Goal: Task Accomplishment & Management: Manage account settings

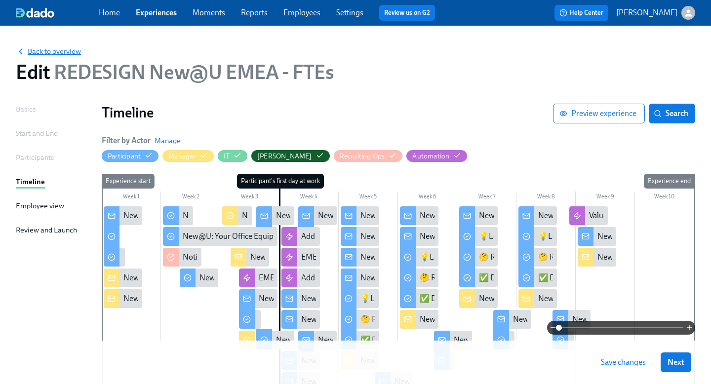
click at [62, 52] on span "Back to overview" at bounding box center [48, 51] width 65 height 10
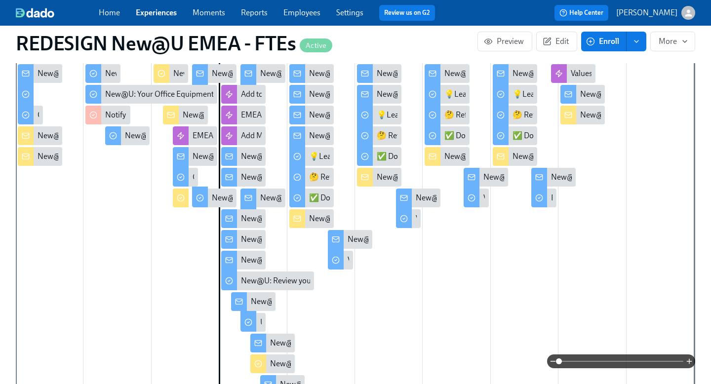
scroll to position [278, 0]
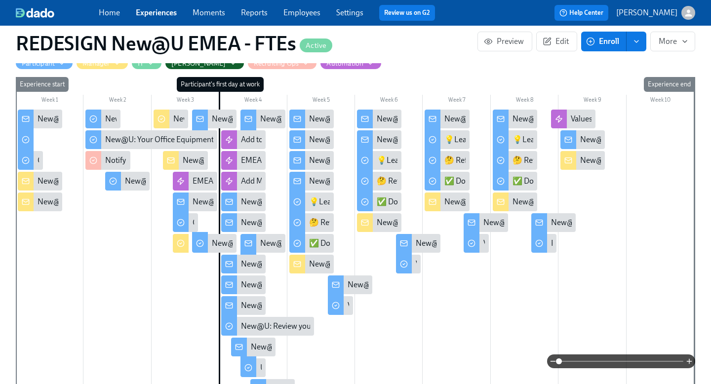
click at [45, 172] on div "New@U: Congratulations on your new hire! 👏" at bounding box center [40, 181] width 44 height 19
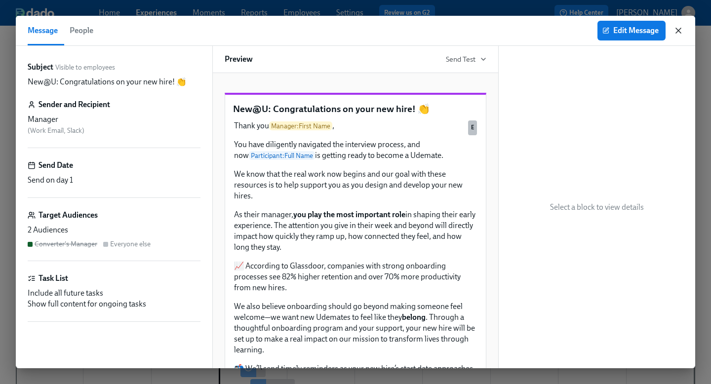
click at [679, 33] on icon "button" at bounding box center [679, 31] width 10 height 10
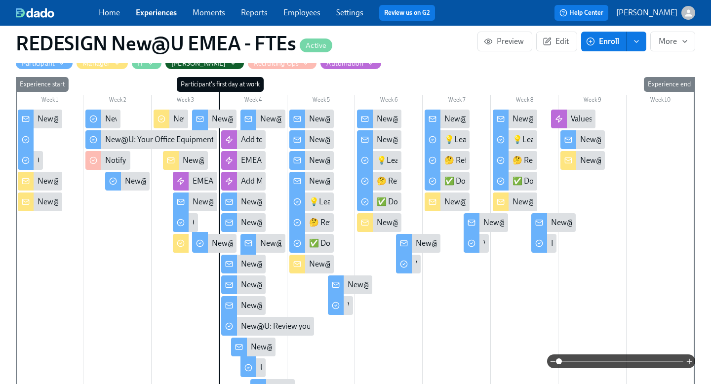
click at [45, 114] on div "New@U: Welcome to Udemy - We’re So Happy You’re Here!" at bounding box center [137, 119] width 199 height 11
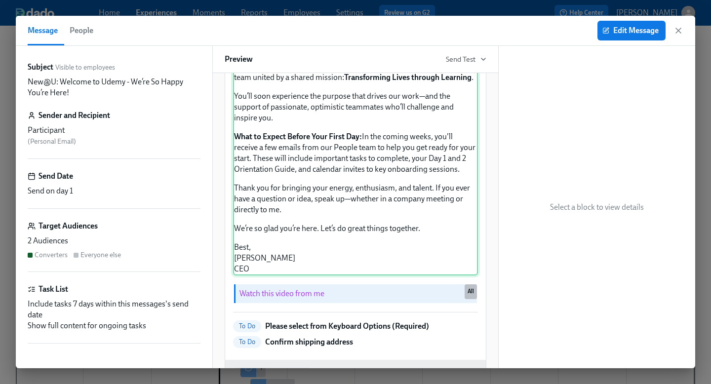
scroll to position [246, 0]
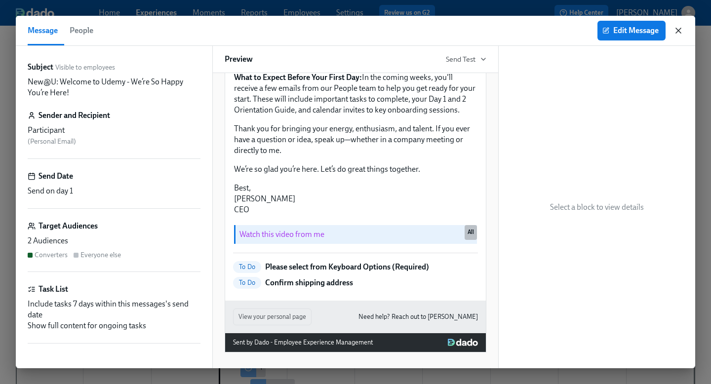
click at [679, 31] on icon "button" at bounding box center [678, 30] width 5 height 5
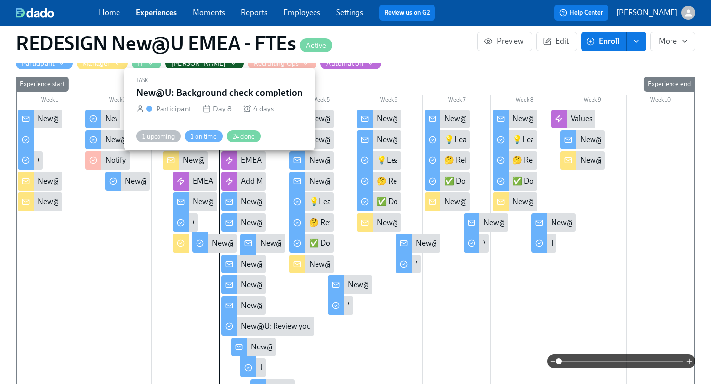
click at [109, 114] on div "New@U: Background check completion" at bounding box center [172, 119] width 134 height 11
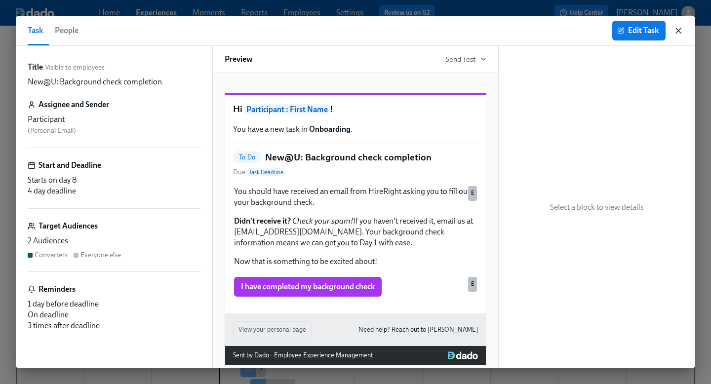
click at [680, 31] on icon "button" at bounding box center [679, 31] width 10 height 10
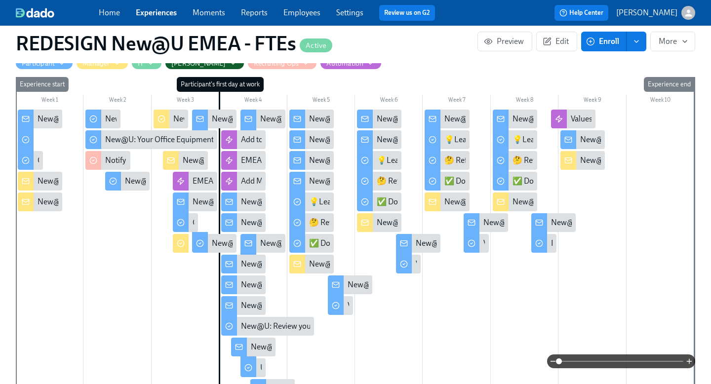
click at [225, 114] on div "New@U: Get Ready for Your First Day at [GEOGRAPHIC_DATA]!" at bounding box center [319, 119] width 215 height 11
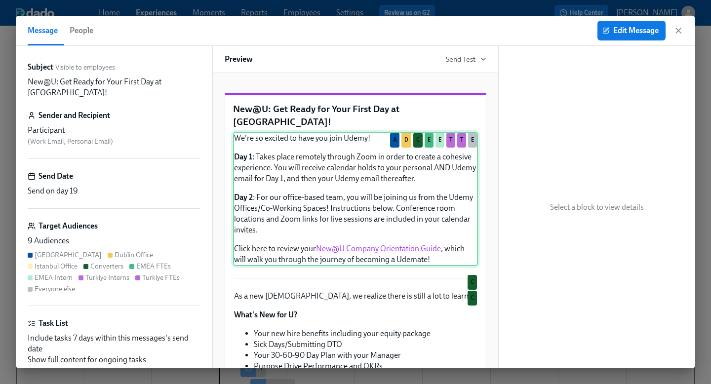
click at [413, 237] on div "We're so excited to have you join Udemy! Day 1 : Takes place remotely through Z…" at bounding box center [355, 199] width 245 height 134
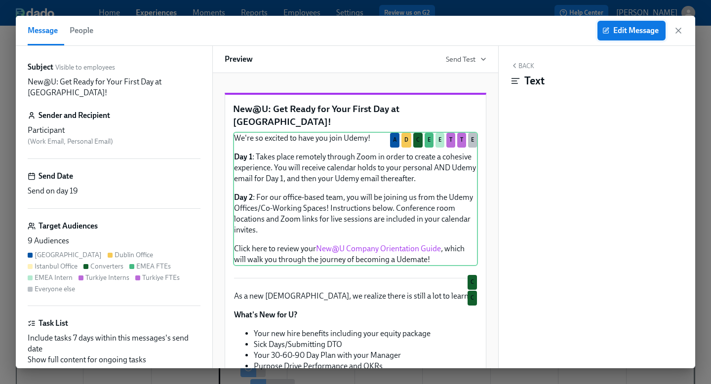
click at [629, 29] on span "Edit Message" at bounding box center [632, 31] width 54 height 10
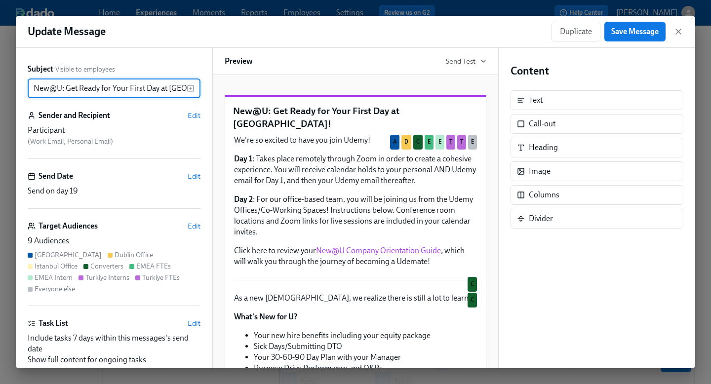
scroll to position [0, 10]
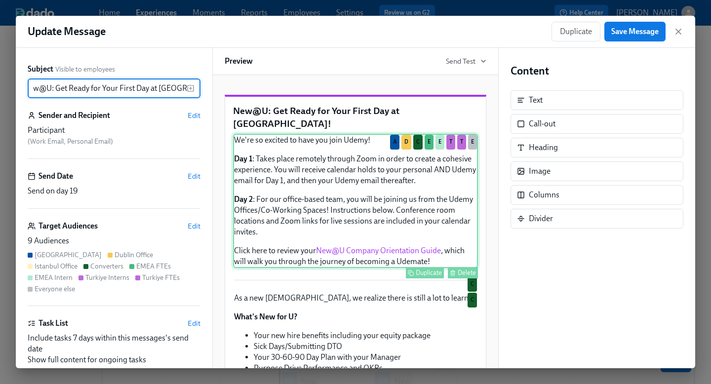
click at [381, 248] on div "We're so excited to have you join Udemy! Day 1 : Takes place remotely through Z…" at bounding box center [355, 201] width 245 height 134
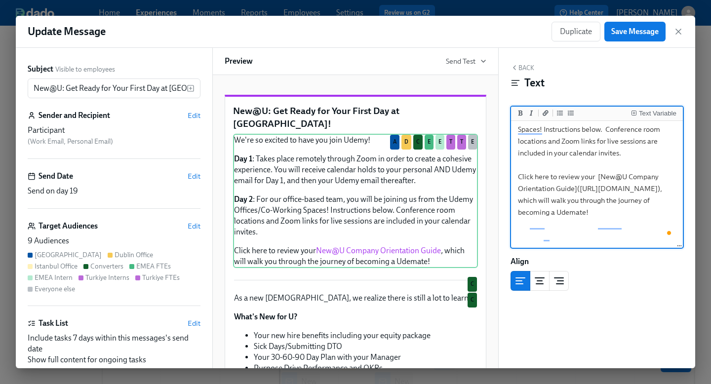
scroll to position [122, 0]
drag, startPoint x: 649, startPoint y: 215, endPoint x: 521, endPoint y: 204, distance: 128.8
click at [521, 204] on textarea "We're so excited to have you join Udemy! **Day 1**: Takes place remotely throug…" at bounding box center [597, 111] width 168 height 223
click at [444, 196] on div "We're so excited to have you join Udemy! Day 1 : Takes place remotely through Z…" at bounding box center [355, 201] width 245 height 134
click at [677, 31] on icon "button" at bounding box center [679, 32] width 10 height 10
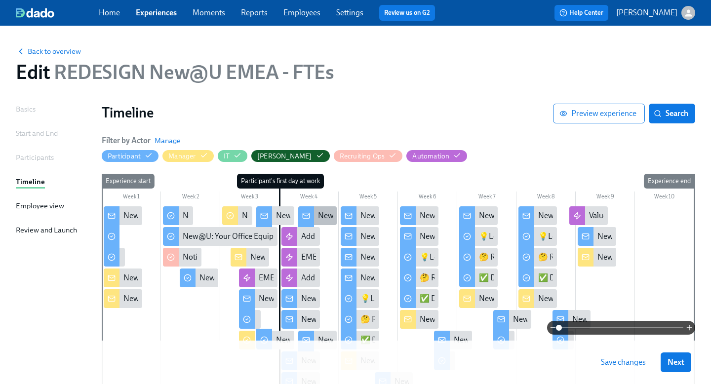
click at [316, 215] on div "New@U: It's Time....For Some Swag!" at bounding box center [317, 215] width 39 height 19
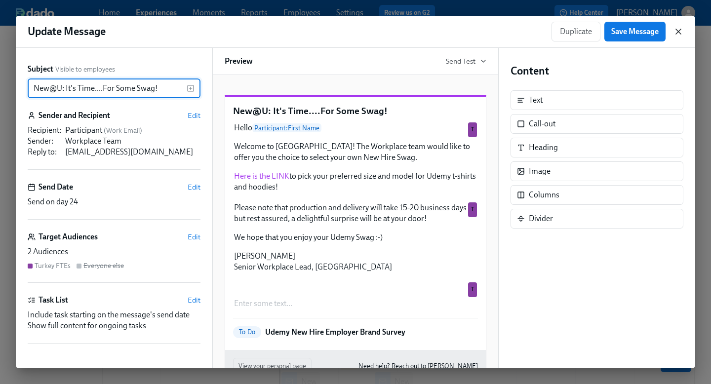
click at [680, 32] on icon "button" at bounding box center [679, 32] width 10 height 10
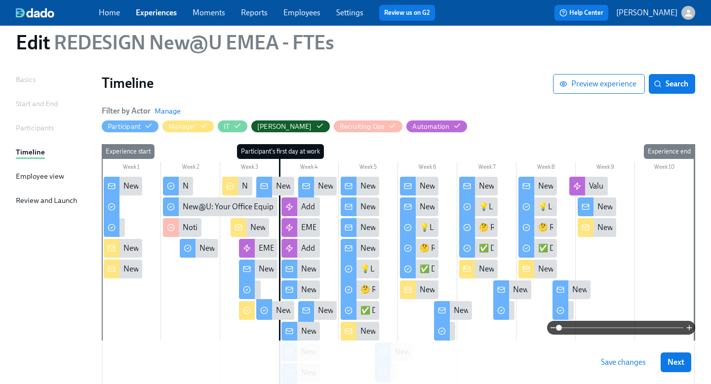
scroll to position [35, 0]
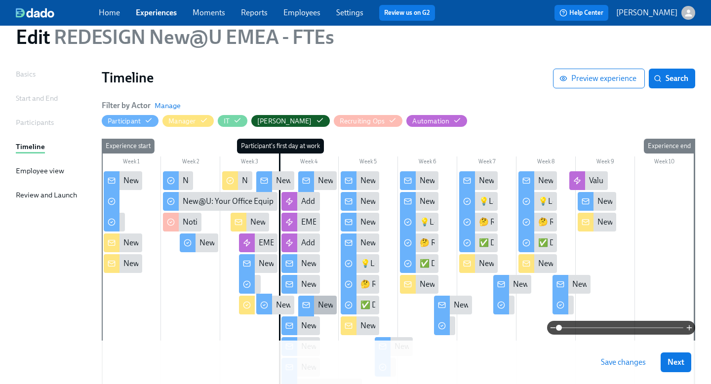
click at [323, 304] on div "New@U: It's Time...For Some Swag!" at bounding box center [379, 305] width 122 height 11
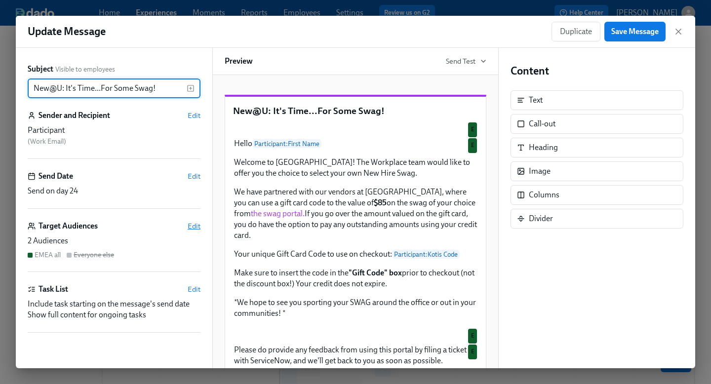
click at [192, 229] on span "Edit" at bounding box center [194, 226] width 13 height 10
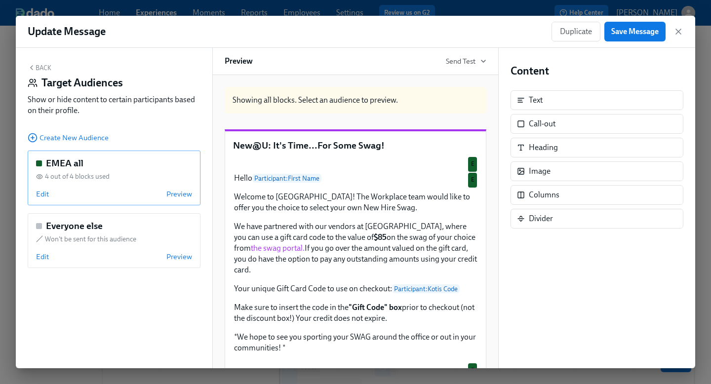
click at [124, 187] on div "EMEA all 4 out of 4 blocks used Edit Preview" at bounding box center [114, 178] width 173 height 55
click at [47, 190] on span "Edit" at bounding box center [42, 194] width 13 height 10
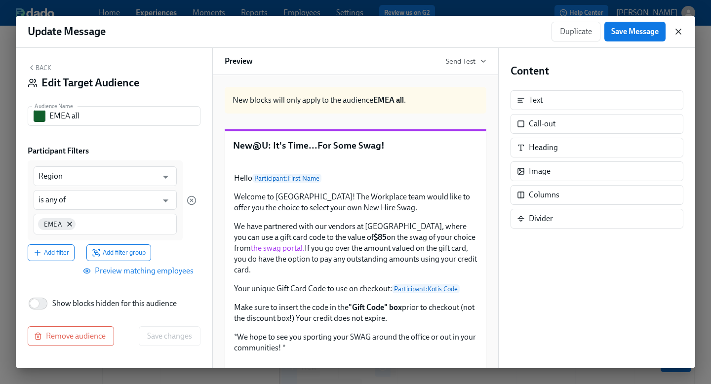
click at [678, 30] on icon "button" at bounding box center [679, 32] width 10 height 10
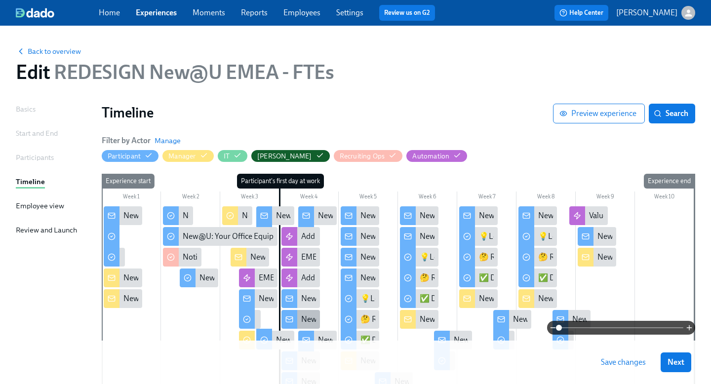
click at [308, 318] on div "New@U: A very big welcome to you from your EMEA People team!" at bounding box center [412, 319] width 223 height 11
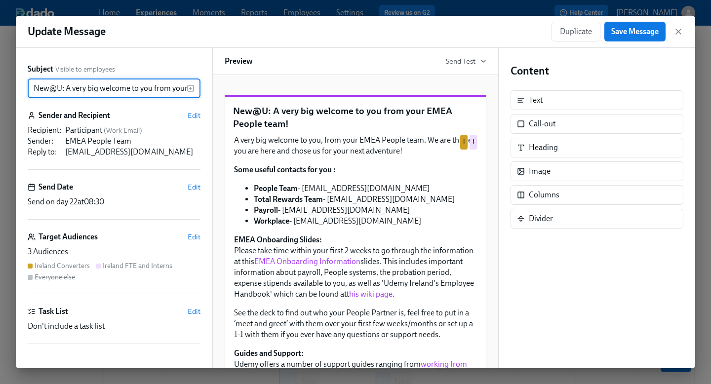
scroll to position [0, 69]
click at [681, 28] on icon "button" at bounding box center [679, 32] width 10 height 10
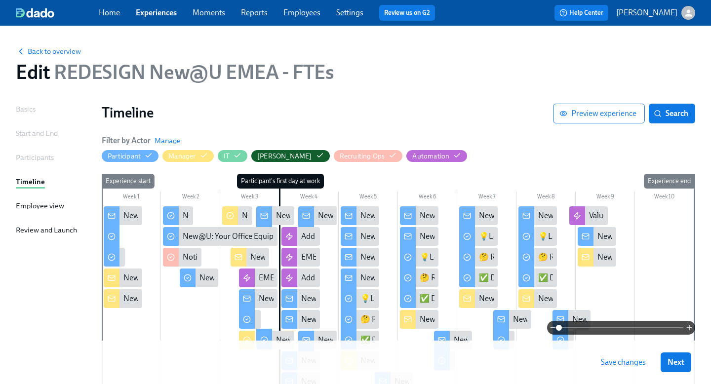
click at [147, 13] on link "Experiences" at bounding box center [156, 12] width 41 height 9
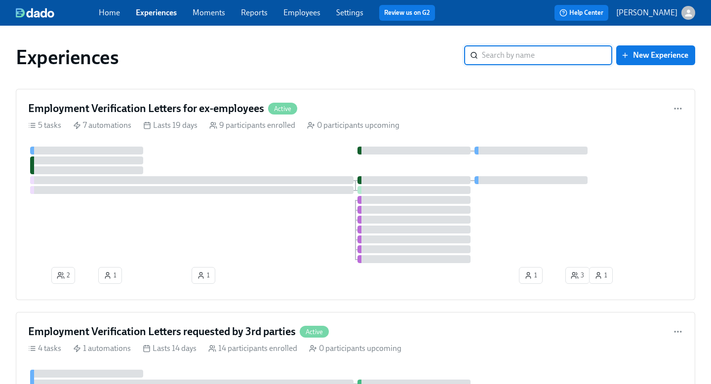
click at [523, 57] on input "search" at bounding box center [547, 55] width 130 height 20
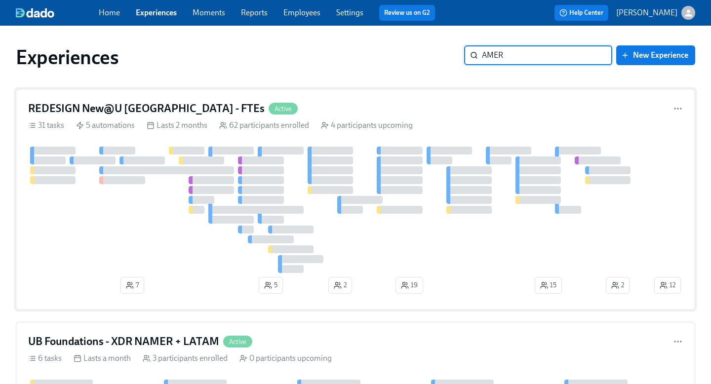
type input "AMER"
click at [135, 111] on h4 "REDESIGN New@U [GEOGRAPHIC_DATA] - FTEs" at bounding box center [146, 108] width 237 height 15
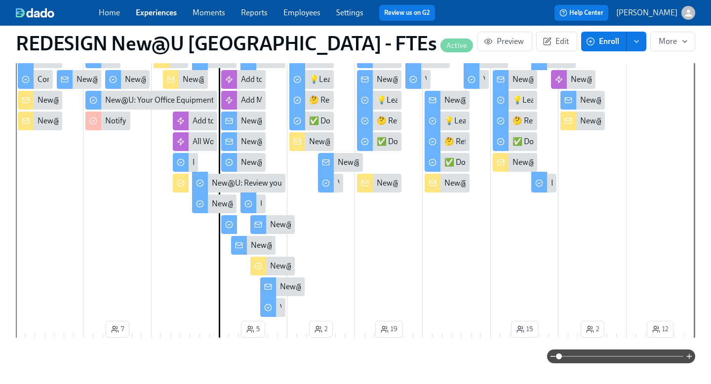
scroll to position [343, 0]
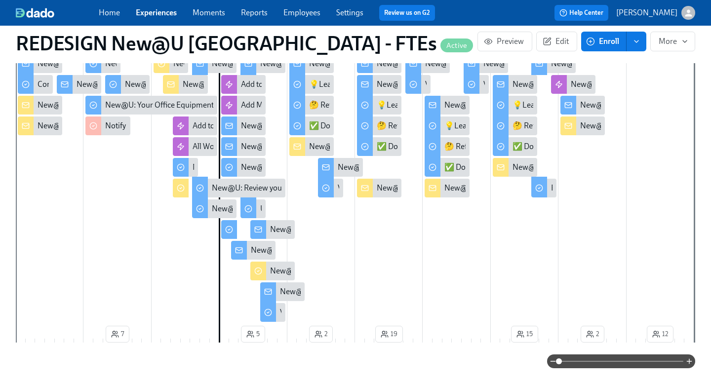
click at [282, 224] on div "New@U: Turn Yourself into AI Art with Toqan! 🎨" at bounding box center [352, 229] width 165 height 11
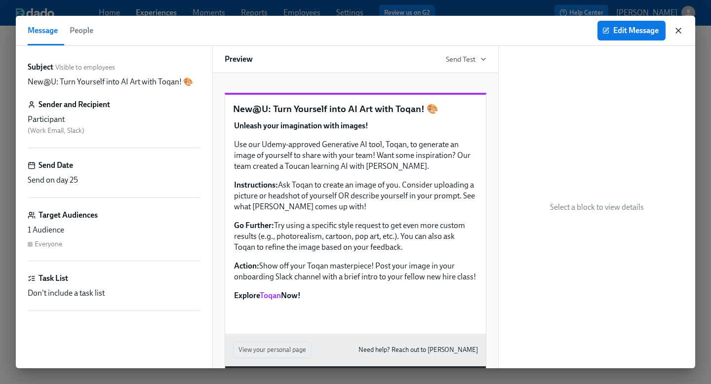
click at [681, 33] on icon "button" at bounding box center [678, 30] width 5 height 5
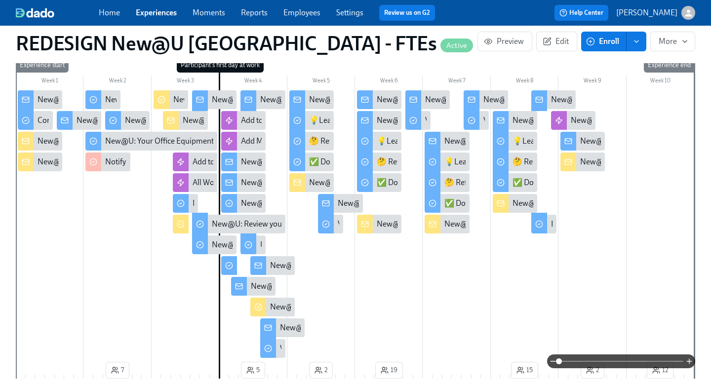
scroll to position [302, 0]
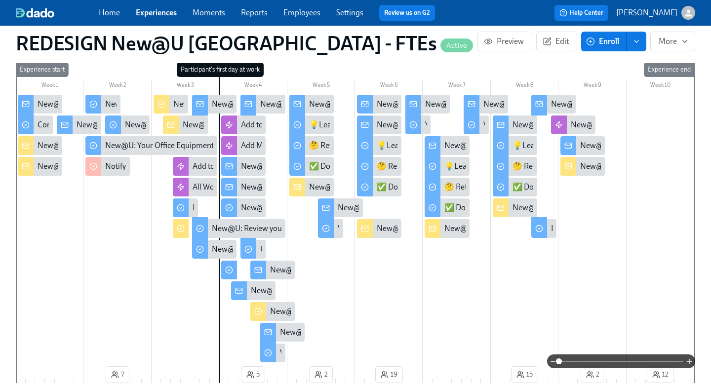
click at [47, 99] on div "New@U: Welcome to Udemy - We’re So Happy You’re Here!" at bounding box center [137, 104] width 199 height 11
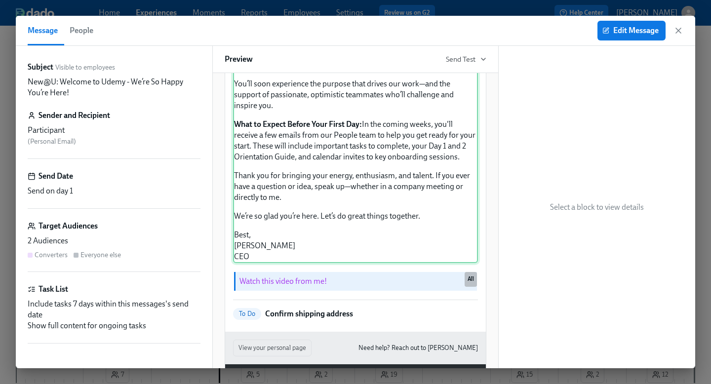
scroll to position [149, 0]
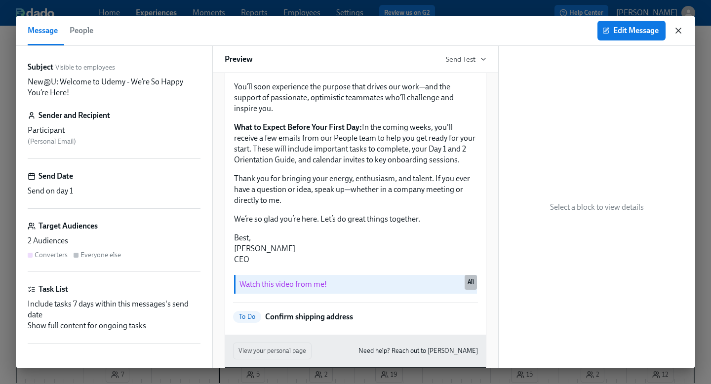
click at [680, 33] on icon "button" at bounding box center [679, 31] width 10 height 10
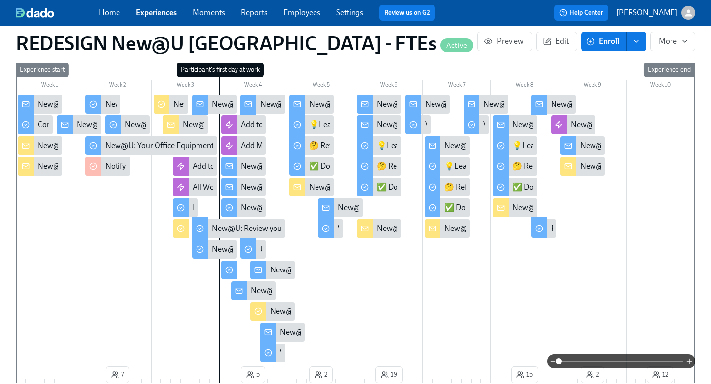
click at [36, 136] on div "New@U: Congratulations on your new hire! 👏" at bounding box center [40, 145] width 44 height 19
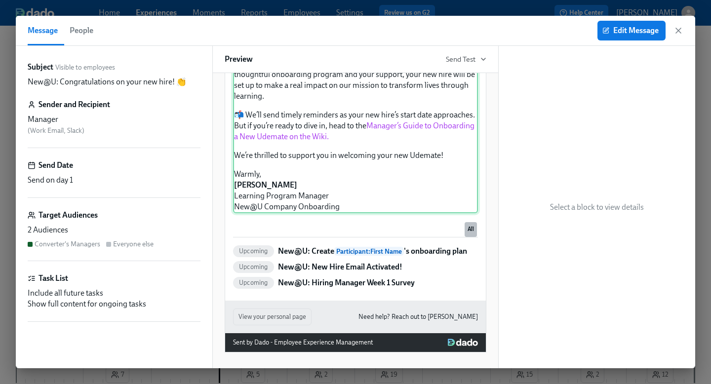
scroll to position [391, 0]
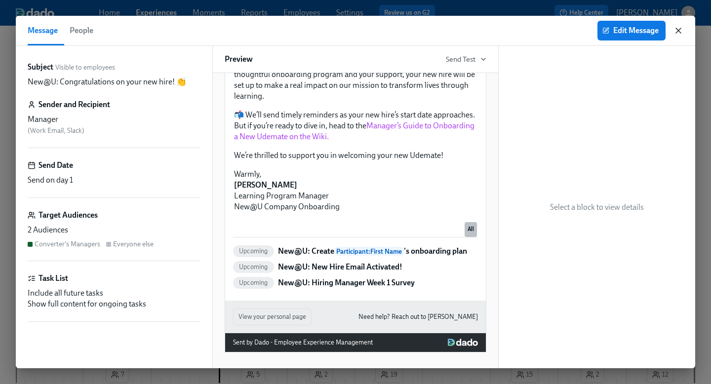
click at [682, 29] on icon "button" at bounding box center [679, 31] width 10 height 10
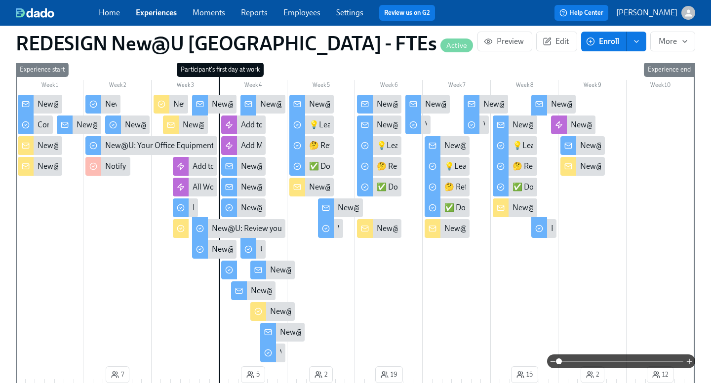
click at [216, 99] on div "New@U: Get Ready for Your First Day at [GEOGRAPHIC_DATA]!" at bounding box center [319, 104] width 215 height 11
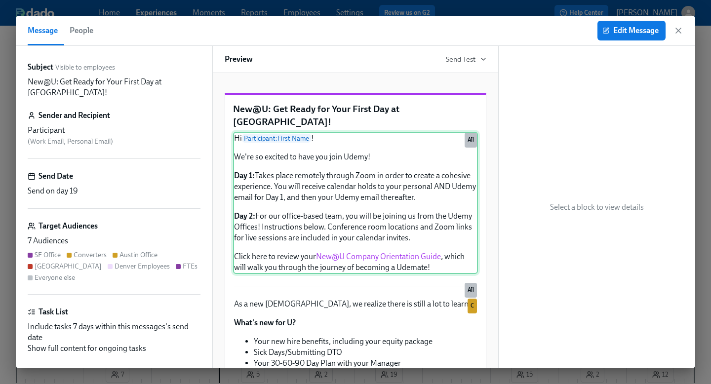
click at [362, 230] on div "Hi Participant : First Name ! We're so excited to have you join Udemy! Day 1: T…" at bounding box center [355, 203] width 245 height 142
click at [621, 32] on span "Edit Message" at bounding box center [632, 31] width 54 height 10
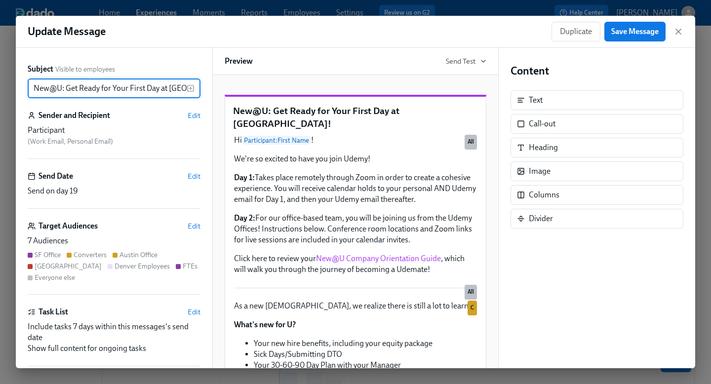
scroll to position [0, 9]
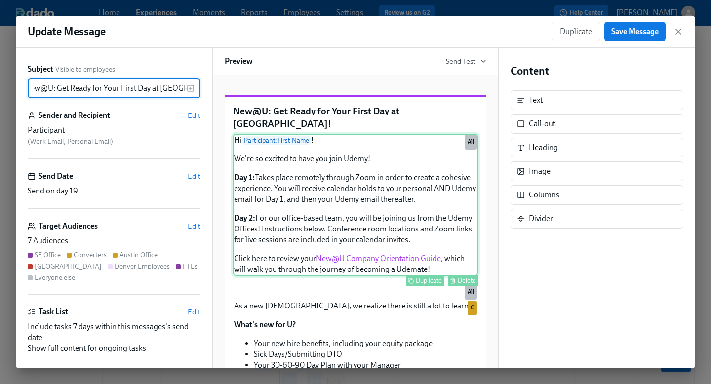
click at [397, 257] on div "Hi Participant : First Name ! We're so excited to have you join Udemy! Day 1: T…" at bounding box center [355, 205] width 245 height 142
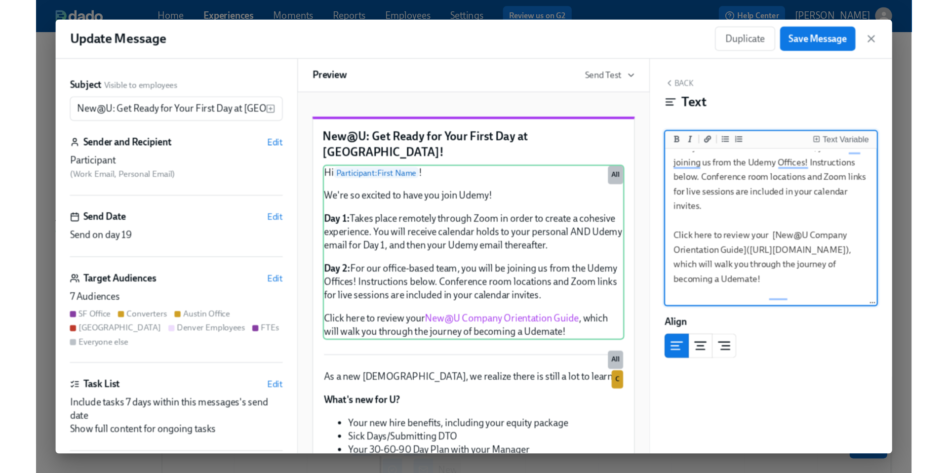
scroll to position [157, 0]
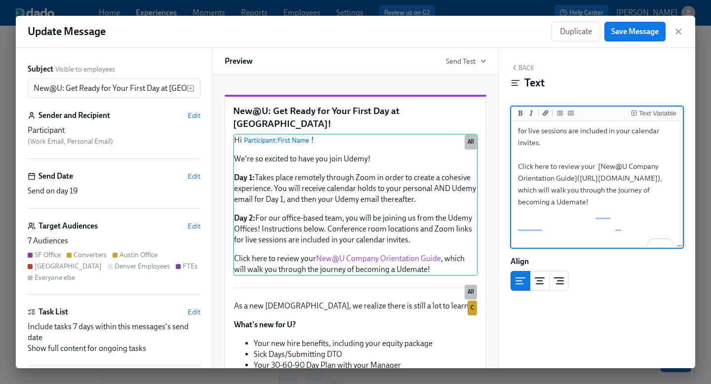
drag, startPoint x: 559, startPoint y: 214, endPoint x: 520, endPoint y: 195, distance: 43.5
click at [520, 195] on textarea "Hi {{ participant.firstName }}! We're so excited to have you join Udemy! **Day …" at bounding box center [597, 89] width 168 height 247
click at [678, 32] on icon "button" at bounding box center [678, 31] width 5 height 5
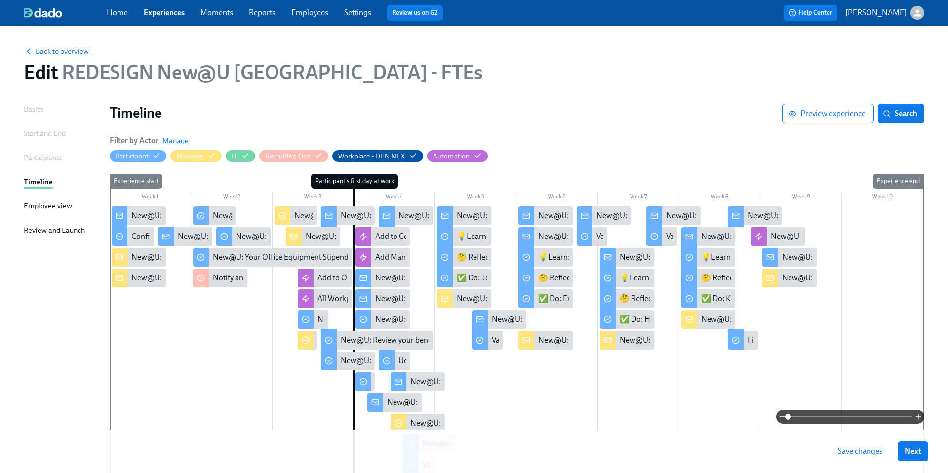
click at [220, 13] on link "Moments" at bounding box center [217, 12] width 33 height 9
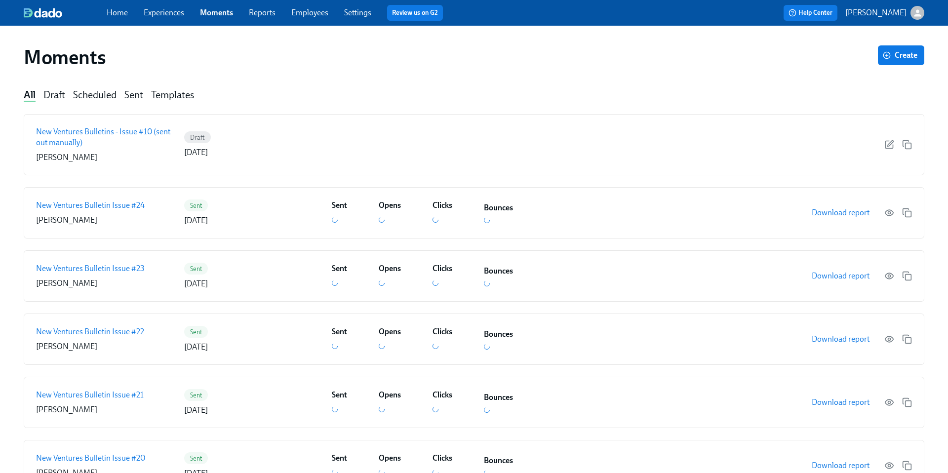
click at [313, 14] on link "Employees" at bounding box center [309, 12] width 37 height 9
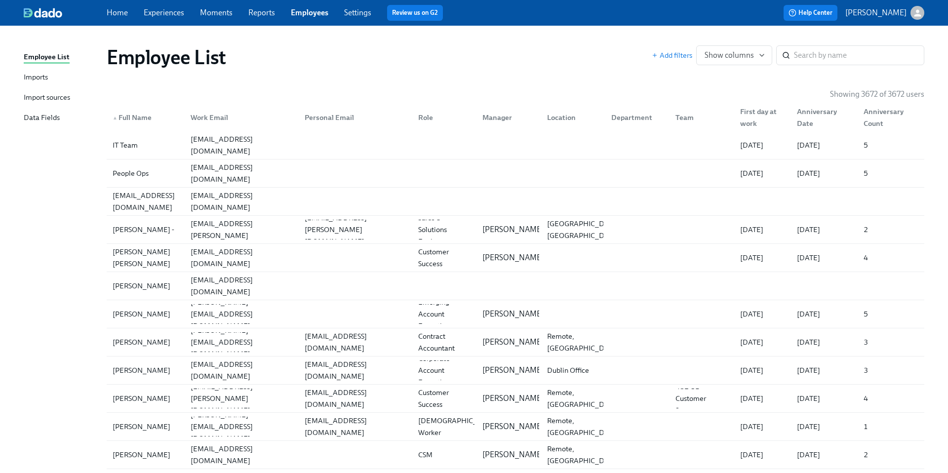
click at [157, 14] on link "Experiences" at bounding box center [164, 12] width 40 height 9
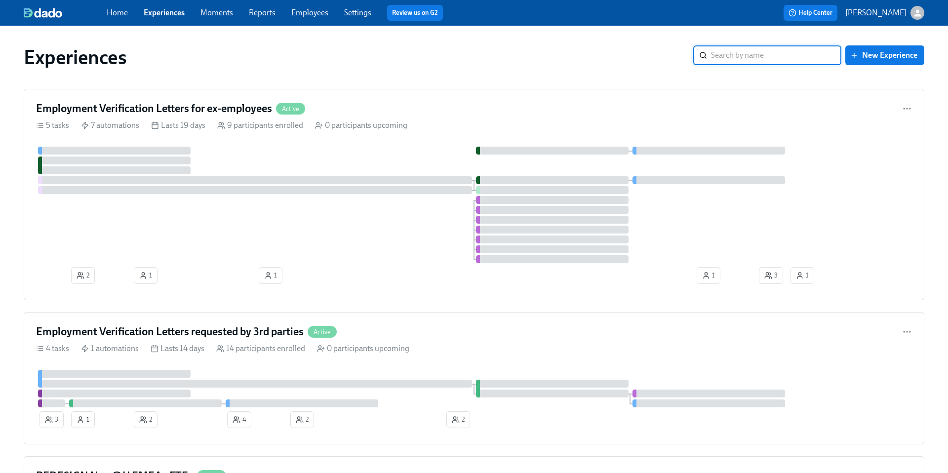
click at [711, 55] on input "search" at bounding box center [776, 55] width 130 height 20
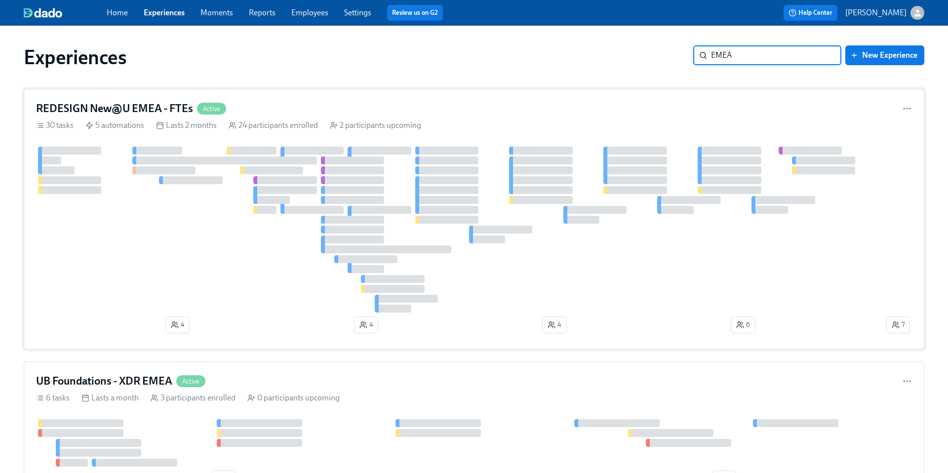
type input "EMEA"
click at [151, 103] on h4 "REDESIGN New@U EMEA - FTEs" at bounding box center [114, 108] width 157 height 15
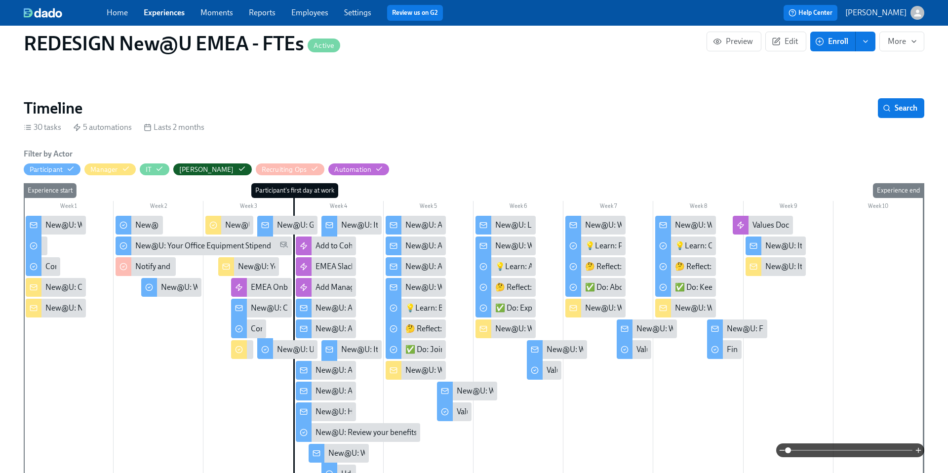
scroll to position [0, 6239]
click at [369, 225] on div "New@U: It's Time....For Some Swag!" at bounding box center [403, 225] width 124 height 11
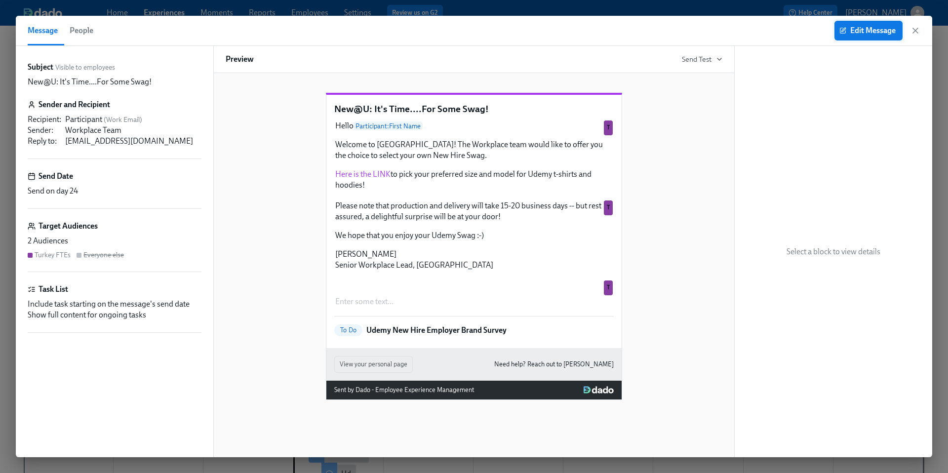
click at [711, 32] on span "Edit Message" at bounding box center [869, 31] width 54 height 10
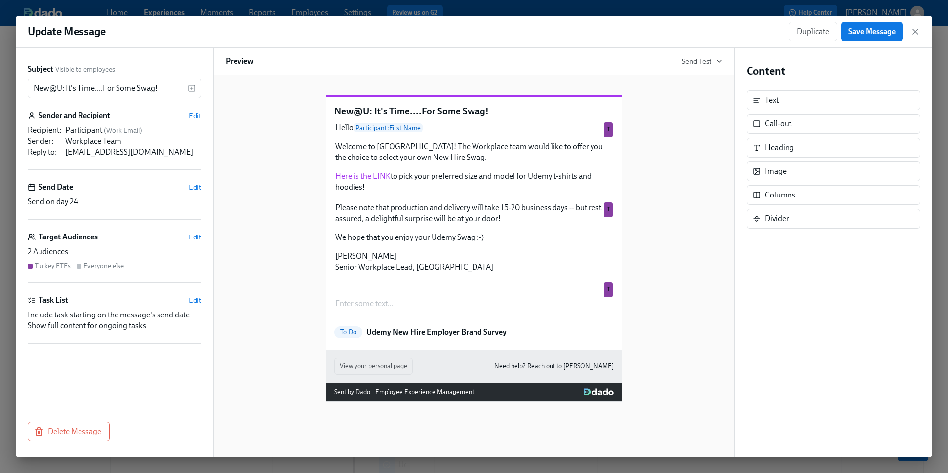
click at [199, 236] on span "Edit" at bounding box center [195, 237] width 13 height 10
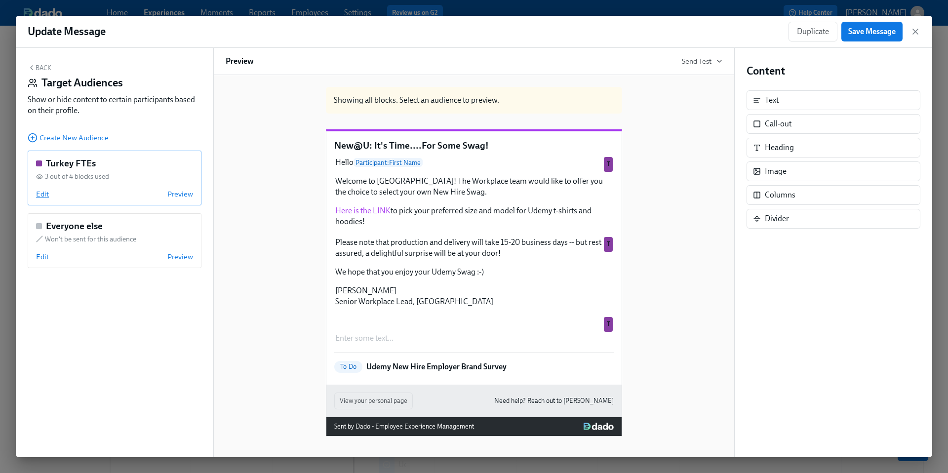
click at [44, 197] on span "Edit" at bounding box center [42, 194] width 13 height 10
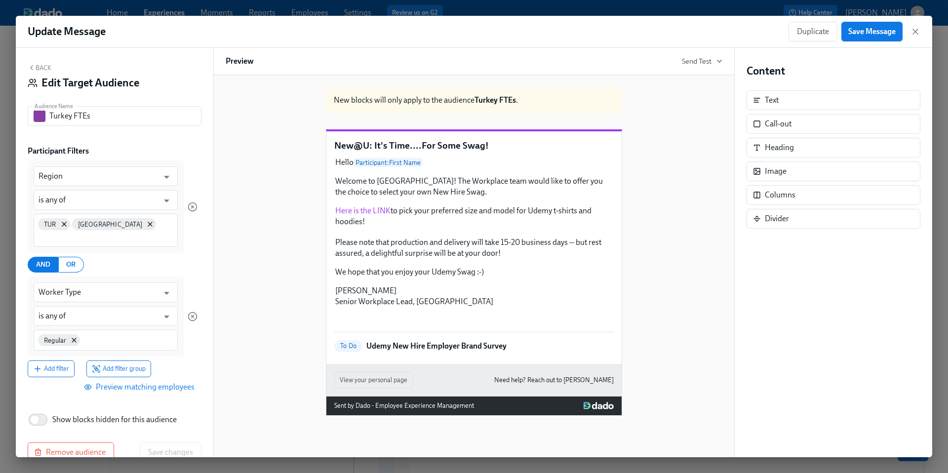
click at [90, 332] on div "Regular" at bounding box center [106, 340] width 144 height 21
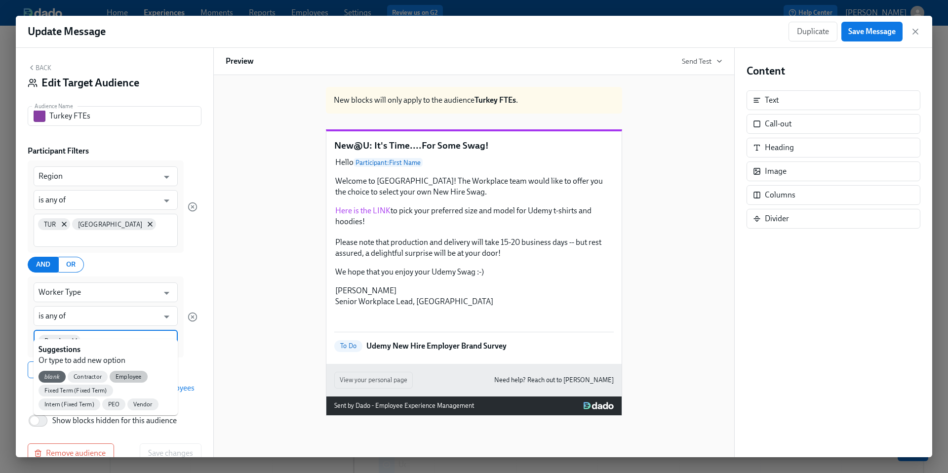
click at [129, 375] on span "Employee" at bounding box center [129, 376] width 38 height 7
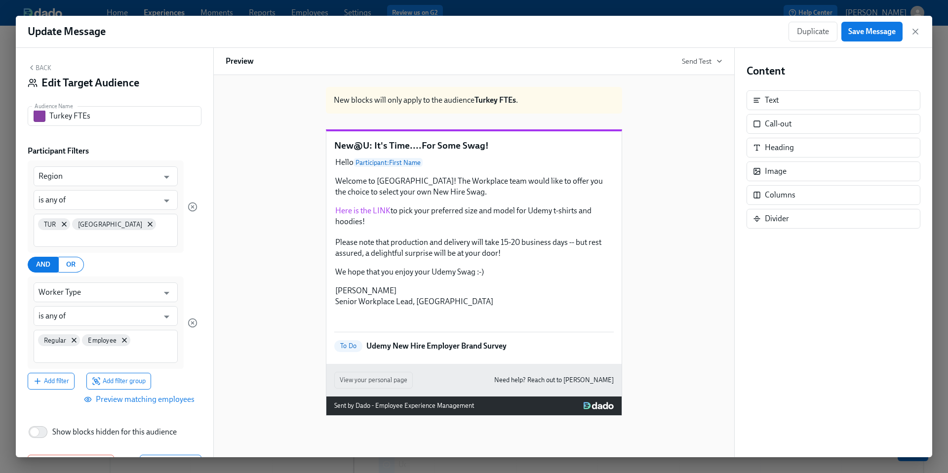
click at [150, 330] on div "Regular Employee" at bounding box center [106, 346] width 144 height 33
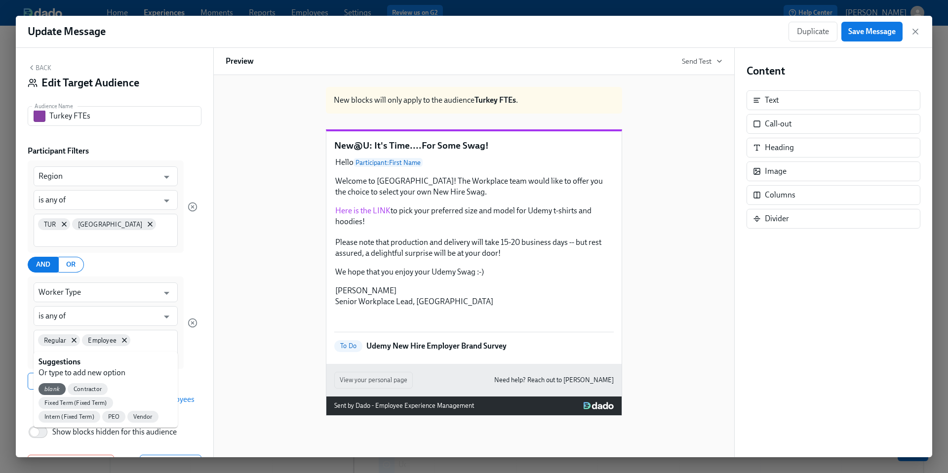
click at [244, 352] on div "New blocks will only apply to the audience Turkey FTEs . New@U: It's Time....Fo…" at bounding box center [474, 247] width 497 height 337
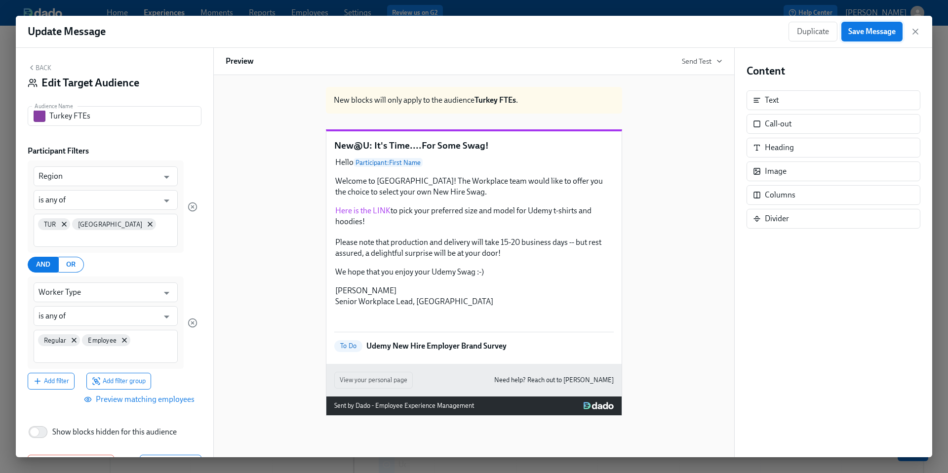
click at [711, 28] on span "Save Message" at bounding box center [872, 32] width 47 height 10
click at [711, 31] on icon "button" at bounding box center [916, 32] width 10 height 10
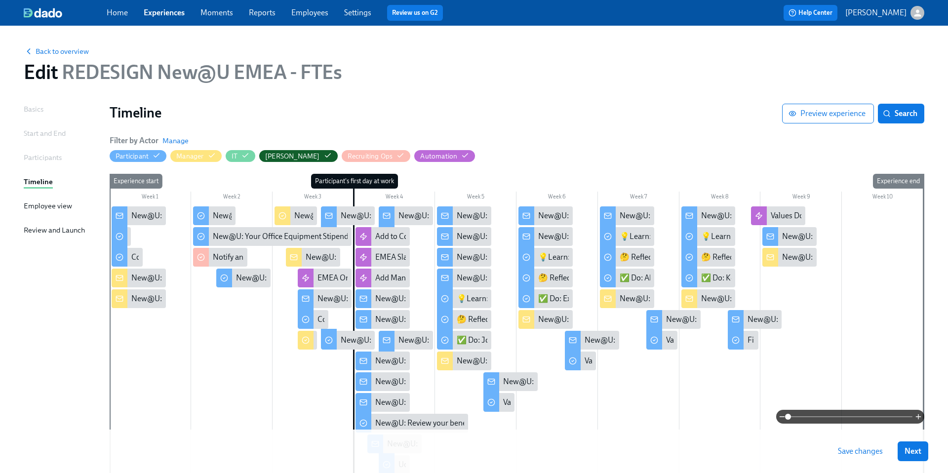
click at [711, 384] on button "Save changes" at bounding box center [860, 452] width 59 height 20
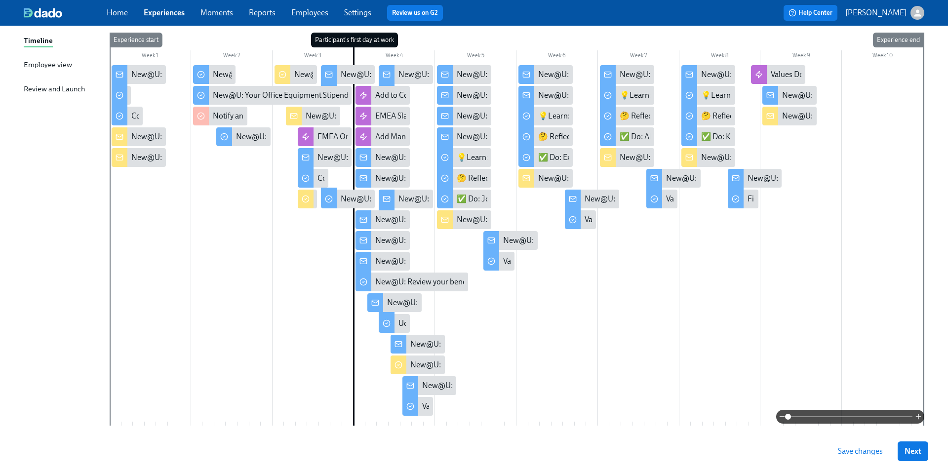
scroll to position [179, 0]
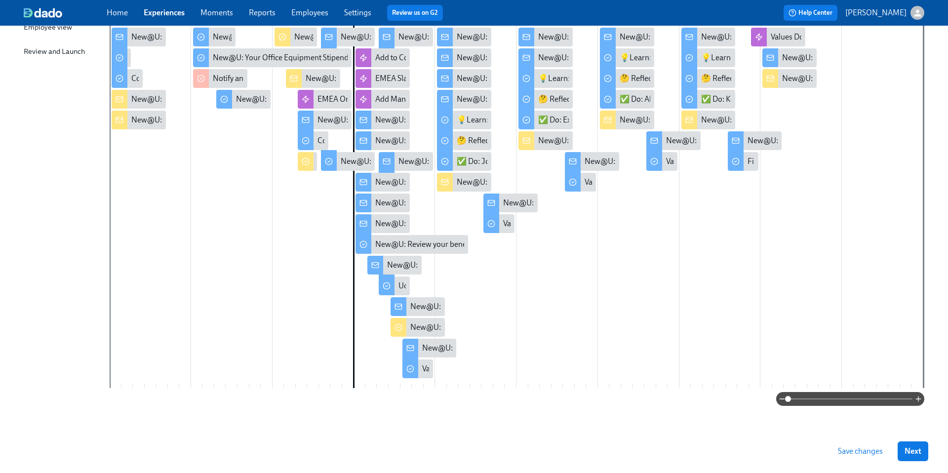
click at [711, 384] on span "Save changes" at bounding box center [860, 451] width 45 height 10
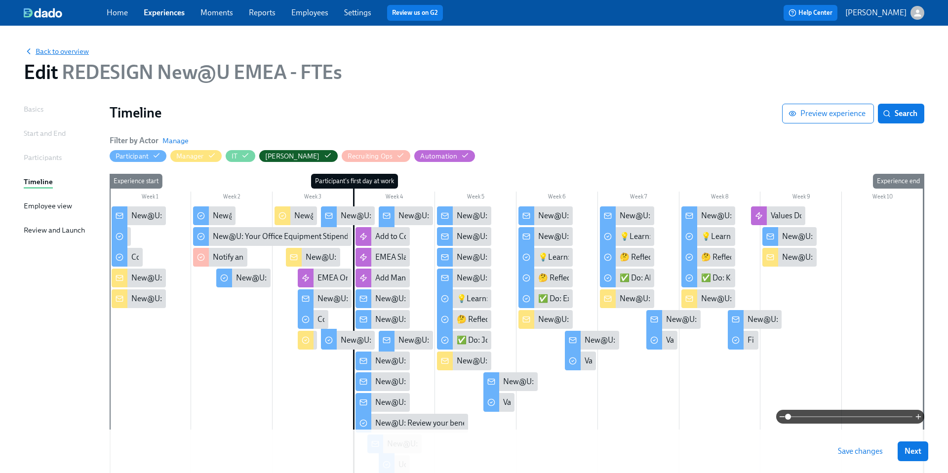
click at [56, 49] on span "Back to overview" at bounding box center [56, 51] width 65 height 10
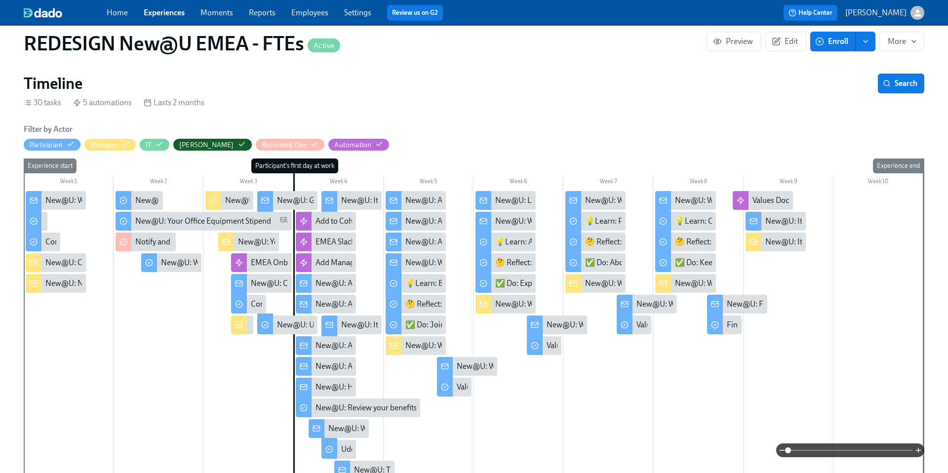
scroll to position [0, 6239]
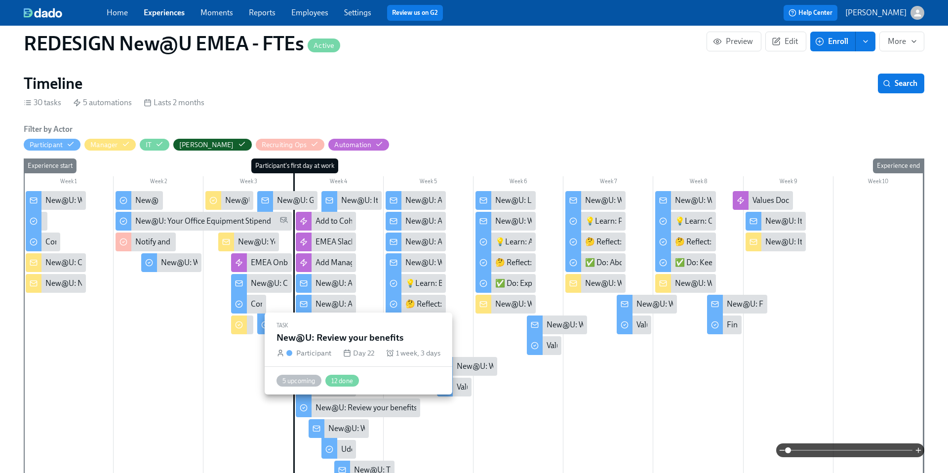
click at [365, 384] on div "New@U: Review your benefits" at bounding box center [367, 408] width 102 height 11
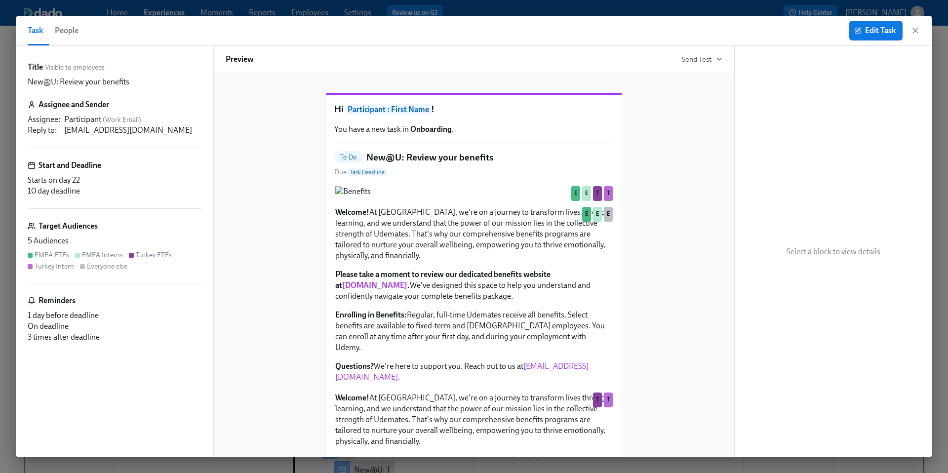
click at [162, 241] on div "5 Audiences" at bounding box center [115, 241] width 174 height 11
click at [711, 35] on span "Edit Task" at bounding box center [876, 31] width 40 height 10
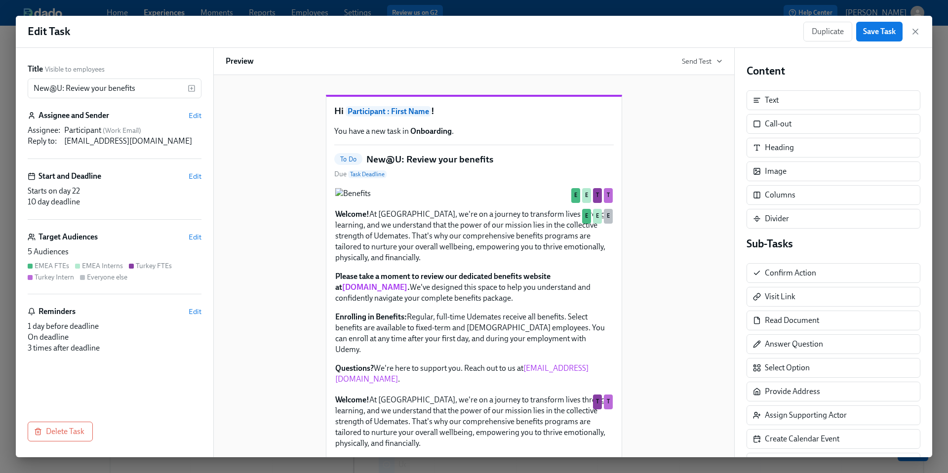
click at [133, 270] on div "Turkey FTEs" at bounding box center [150, 265] width 43 height 9
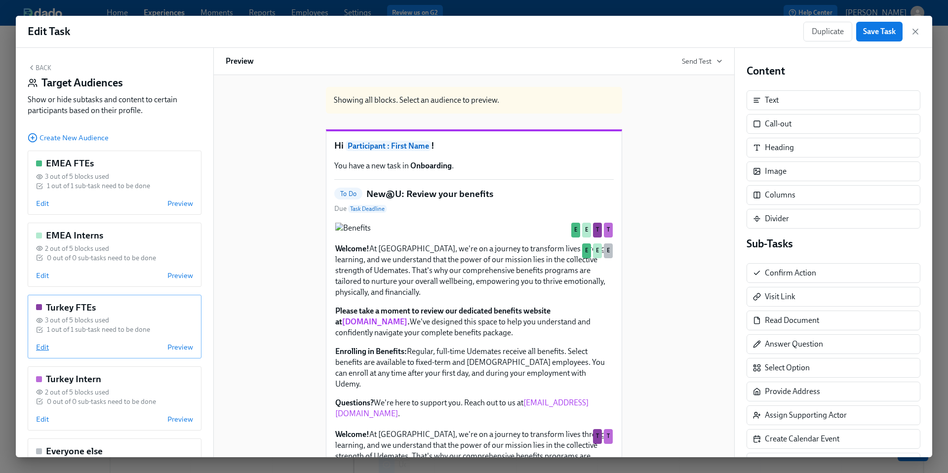
click at [44, 347] on span "Edit" at bounding box center [42, 347] width 13 height 10
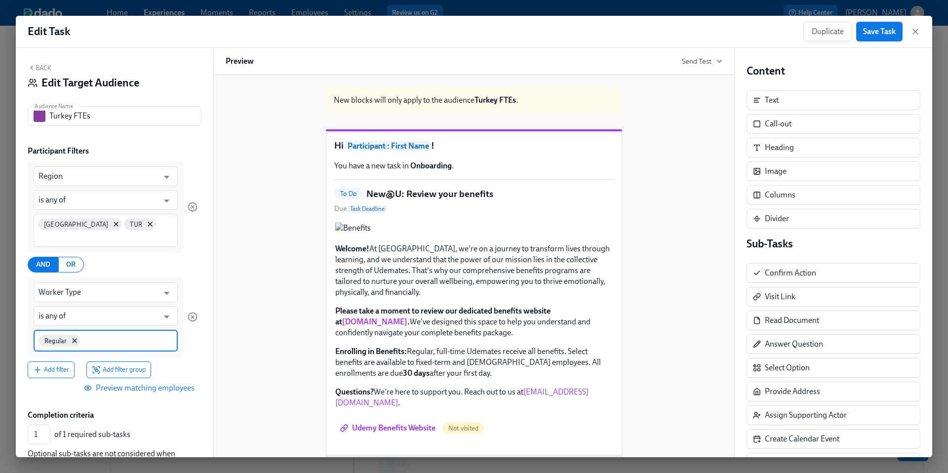
click at [102, 335] on input at bounding box center [127, 340] width 90 height 10
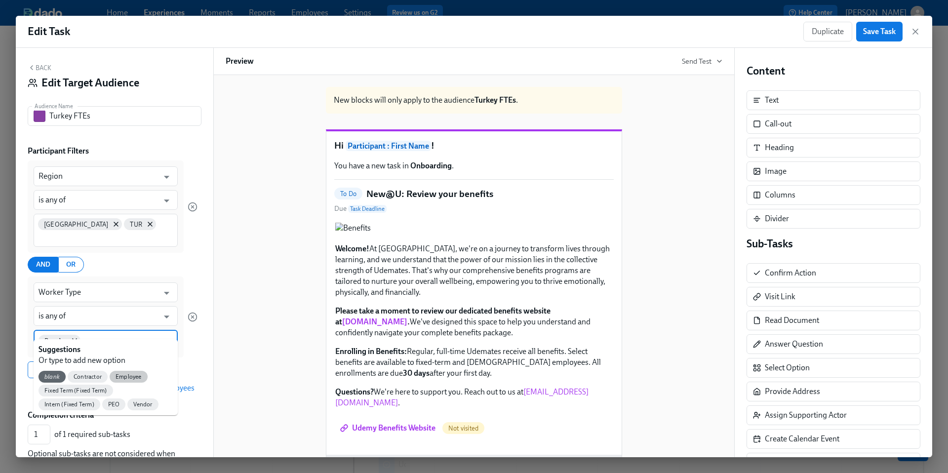
click at [127, 374] on span "Employee" at bounding box center [129, 376] width 38 height 7
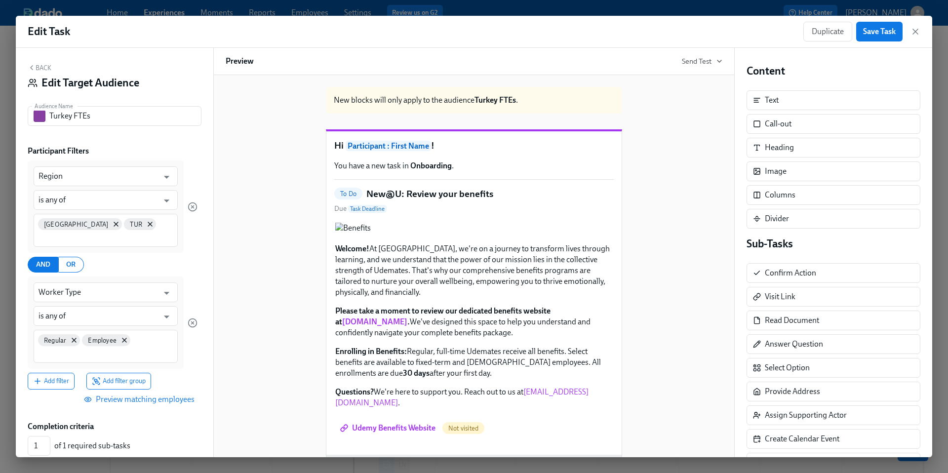
click at [711, 37] on div "Duplicate Save Task" at bounding box center [862, 32] width 117 height 20
click at [711, 32] on icon "button" at bounding box center [915, 31] width 5 height 5
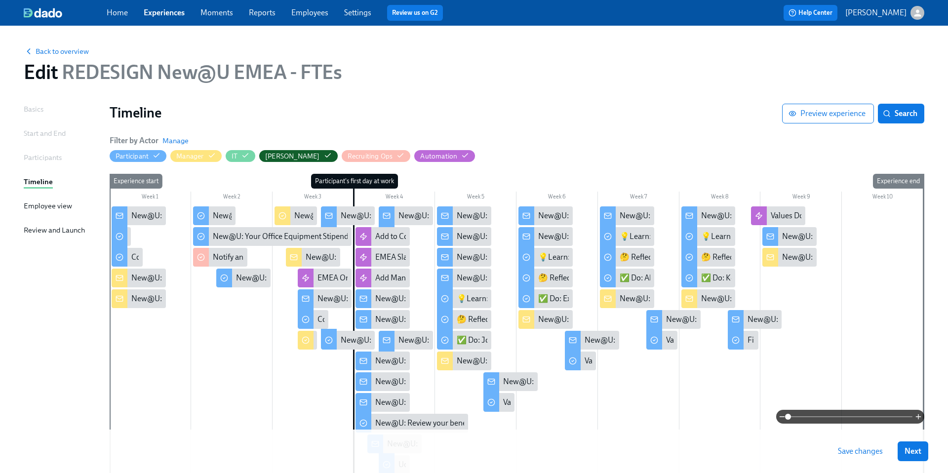
click at [711, 384] on span "Save changes" at bounding box center [860, 451] width 45 height 10
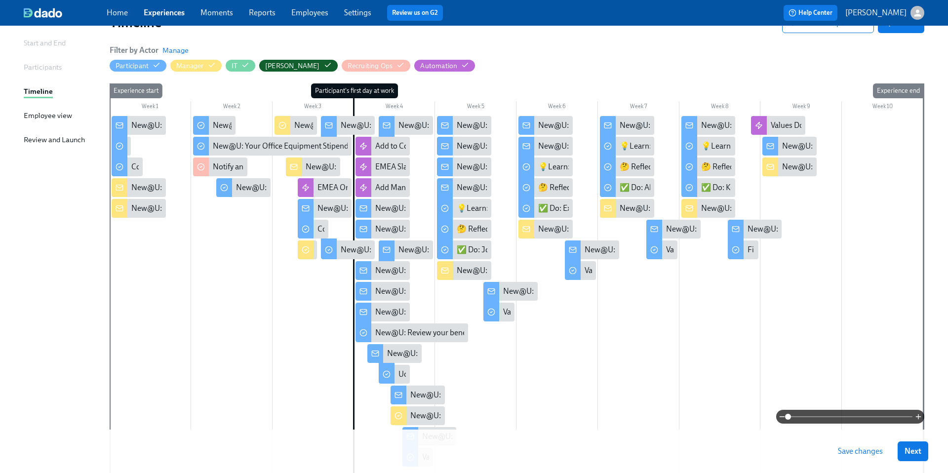
scroll to position [92, 0]
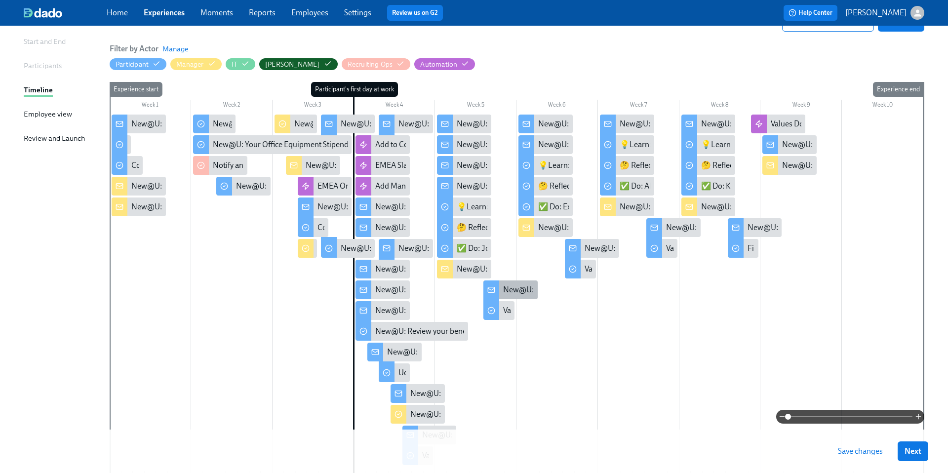
click at [526, 288] on div "New@U: Weekly Values Reflection—Embody Ownership" at bounding box center [597, 289] width 188 height 11
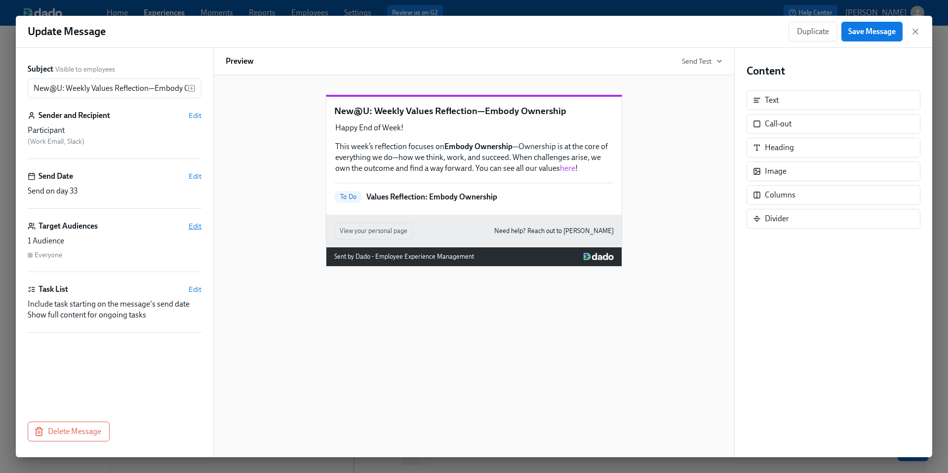
click at [201, 223] on span "Edit" at bounding box center [195, 226] width 13 height 10
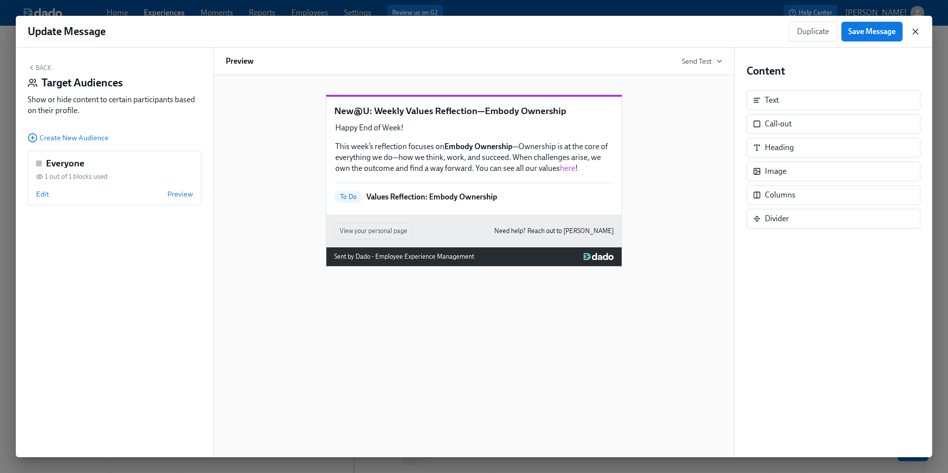
click at [711, 33] on icon "button" at bounding box center [915, 31] width 5 height 5
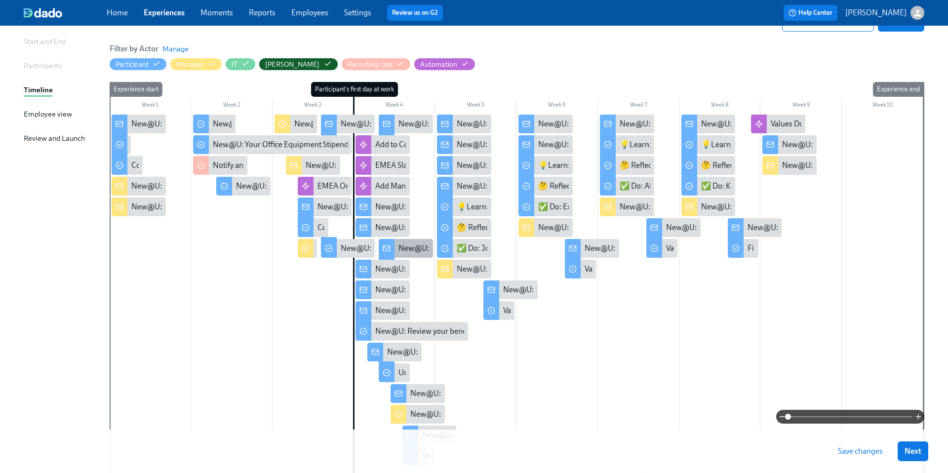
click at [415, 246] on div "New@U: It's Time...For Some Swag!" at bounding box center [460, 248] width 122 height 11
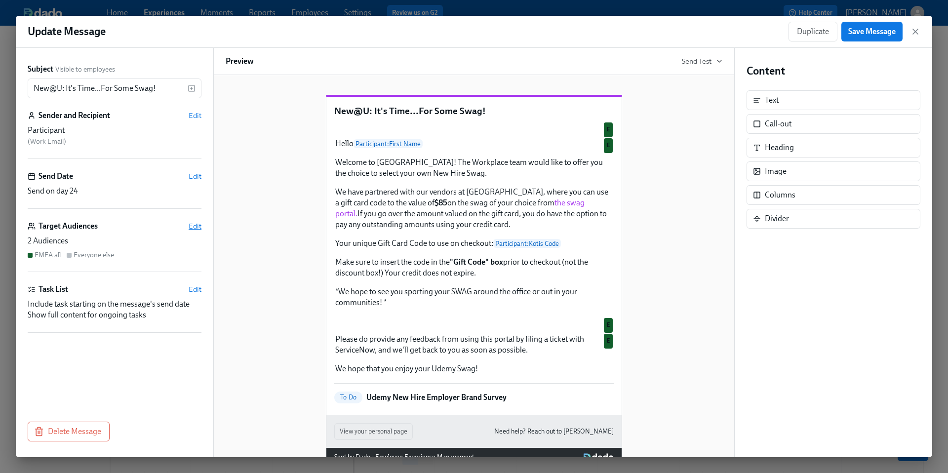
click at [199, 226] on span "Edit" at bounding box center [195, 226] width 13 height 10
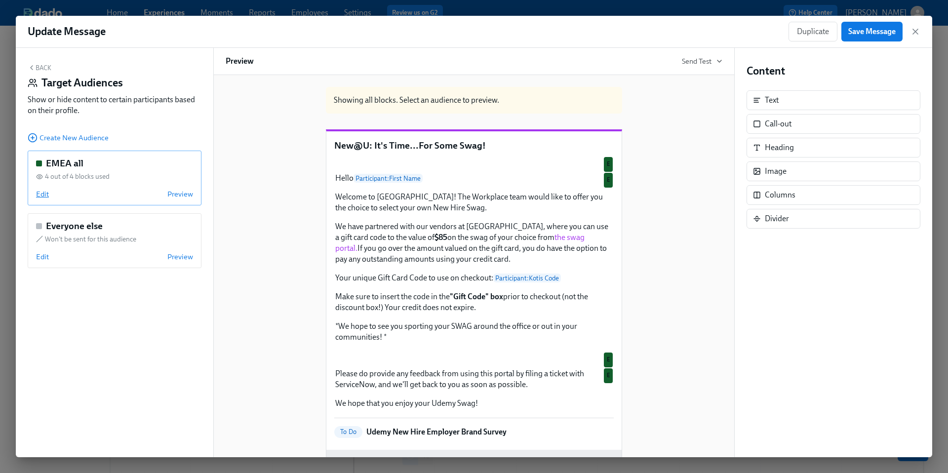
click at [39, 194] on span "Edit" at bounding box center [42, 194] width 13 height 10
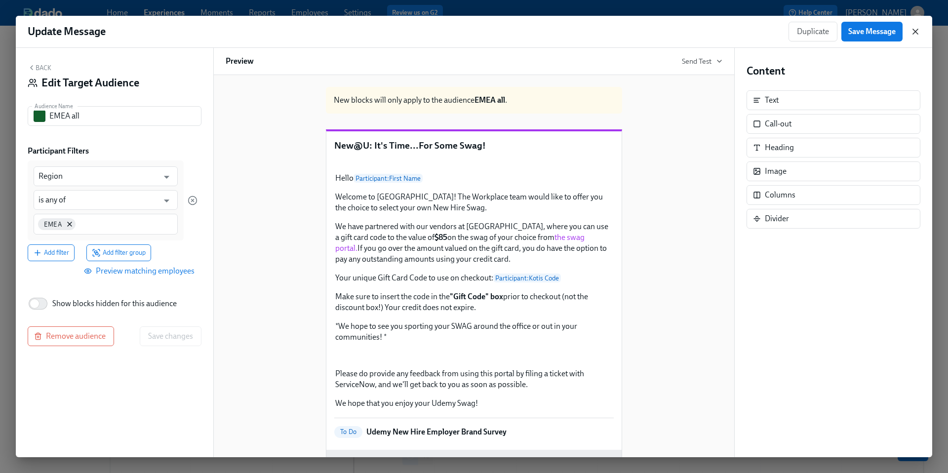
click at [711, 29] on icon "button" at bounding box center [916, 32] width 10 height 10
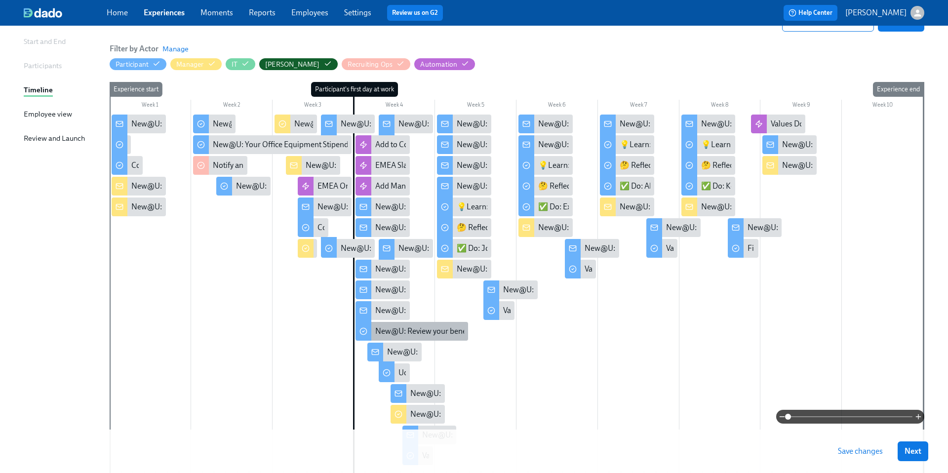
click at [396, 334] on div "New@U: Review your benefits" at bounding box center [426, 331] width 102 height 11
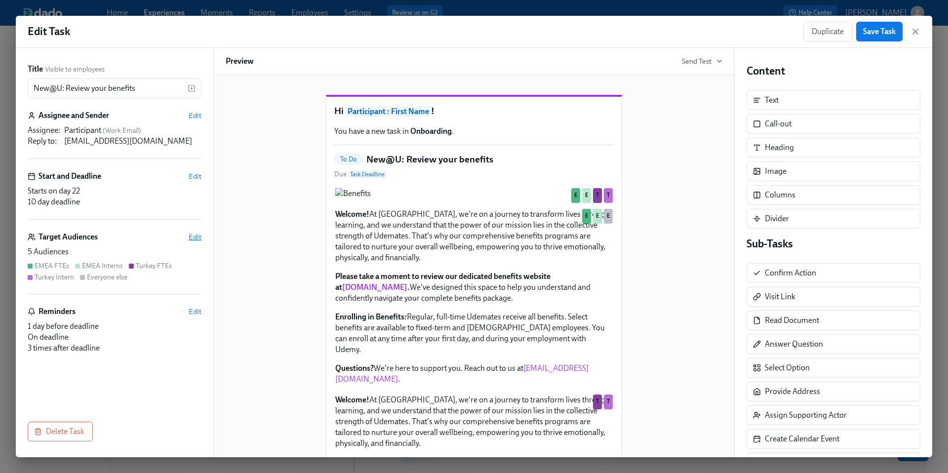
click at [192, 239] on span "Edit" at bounding box center [195, 237] width 13 height 10
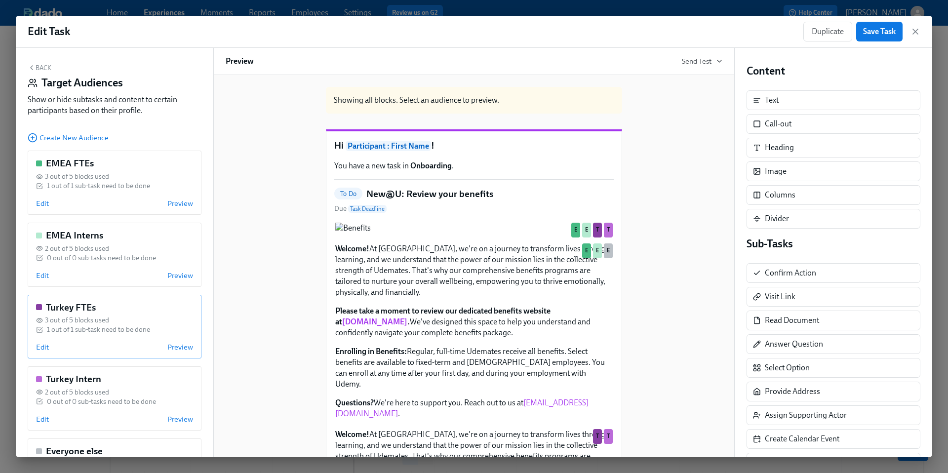
click at [112, 342] on div "Edit Preview" at bounding box center [114, 347] width 157 height 10
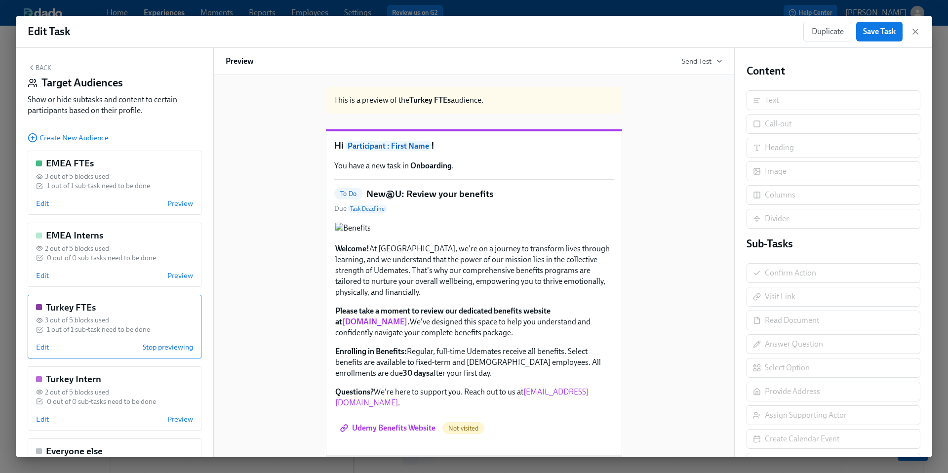
click at [112, 342] on div "Edit Stop previewing" at bounding box center [114, 347] width 157 height 10
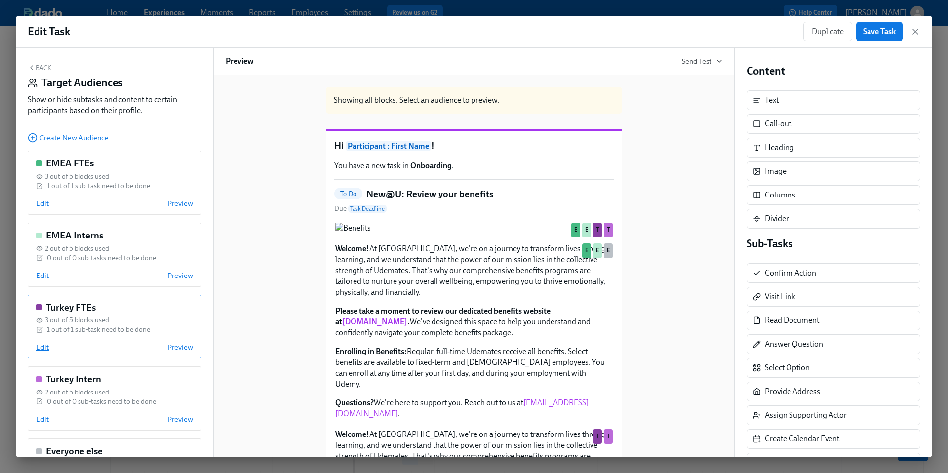
click at [41, 346] on span "Edit" at bounding box center [42, 347] width 13 height 10
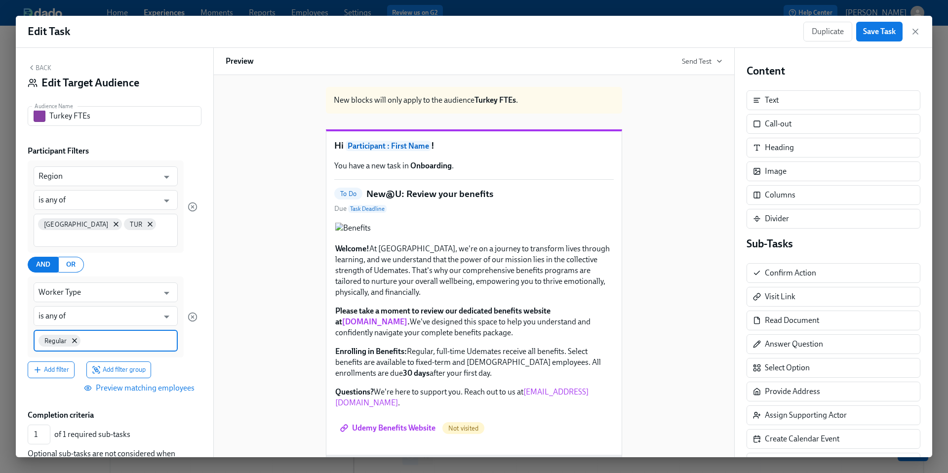
click at [88, 335] on input at bounding box center [127, 340] width 90 height 10
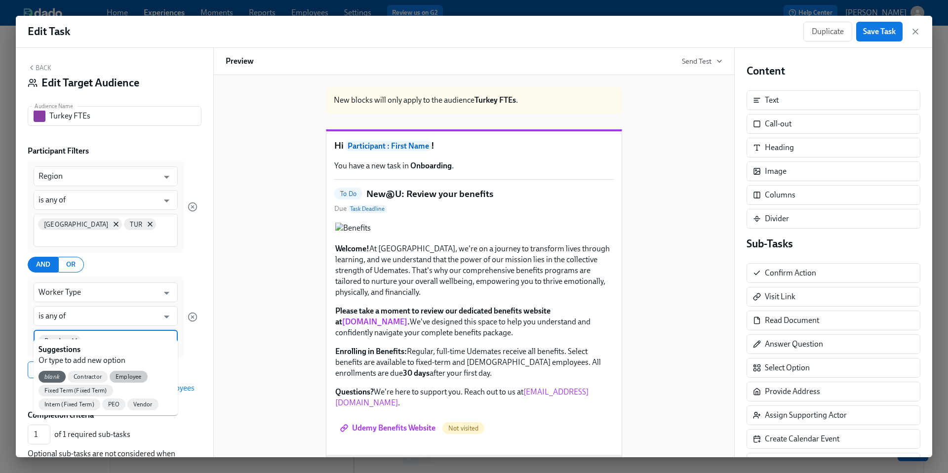
click at [122, 374] on span "Employee" at bounding box center [129, 376] width 38 height 7
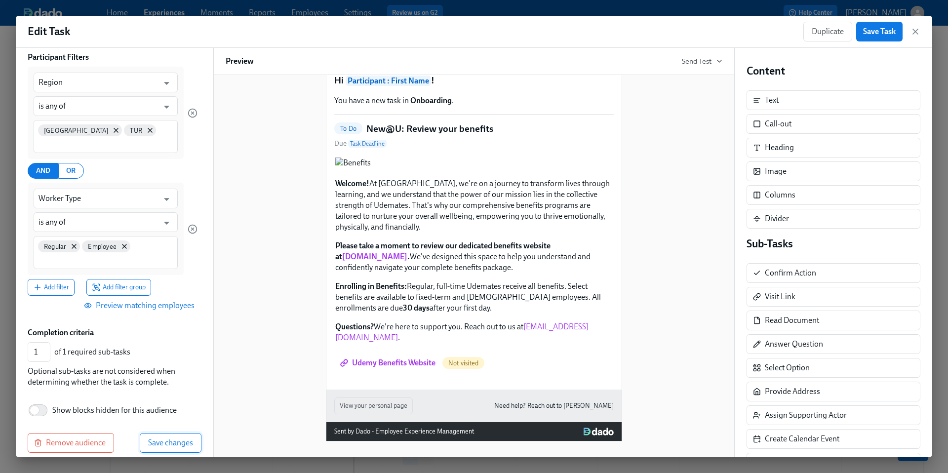
scroll to position [93, 0]
click at [169, 384] on span "Save changes" at bounding box center [170, 444] width 45 height 10
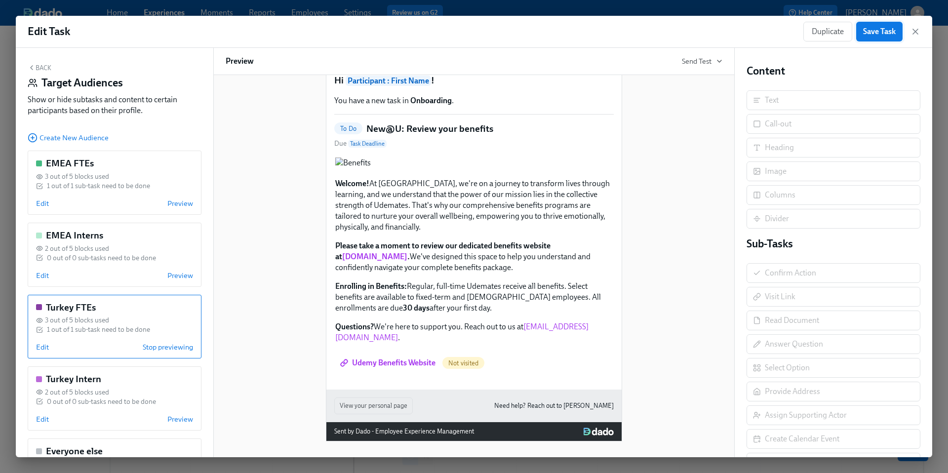
click at [711, 34] on span "Save Task" at bounding box center [879, 32] width 33 height 10
click at [37, 201] on span "Edit" at bounding box center [42, 204] width 13 height 10
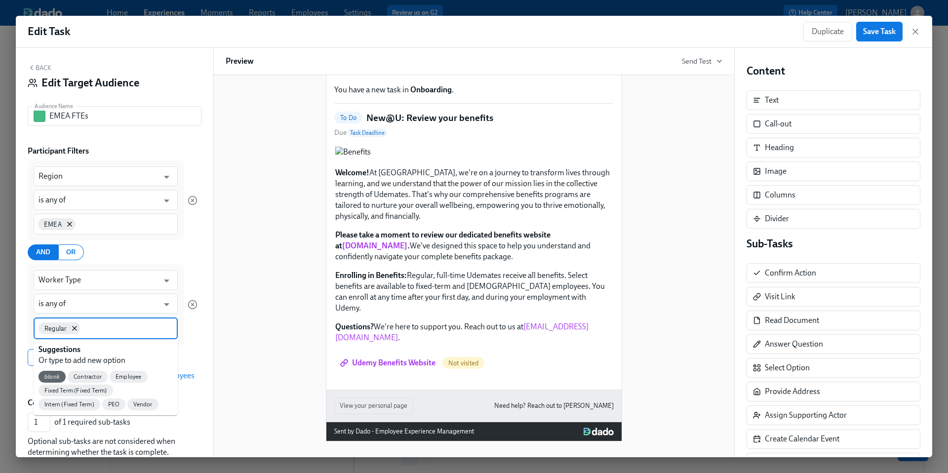
click at [100, 329] on input at bounding box center [127, 328] width 90 height 10
click at [130, 376] on span "Employee" at bounding box center [129, 376] width 38 height 7
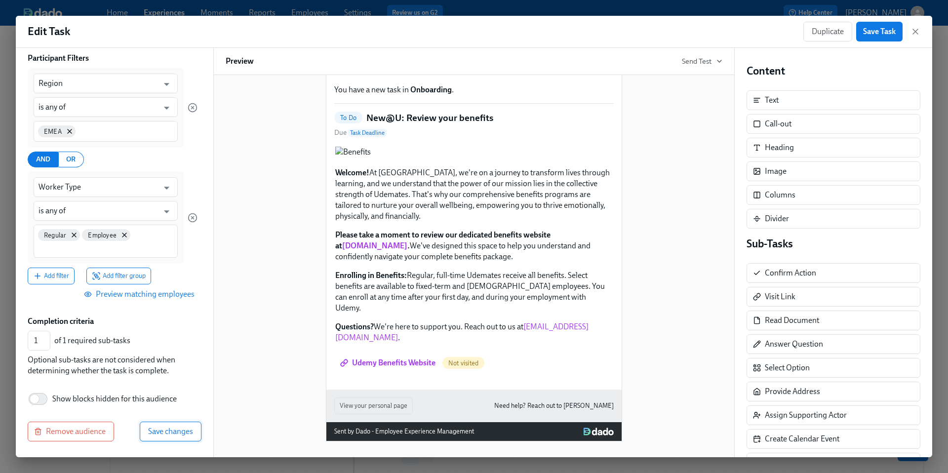
click at [170, 384] on span "Save changes" at bounding box center [170, 432] width 45 height 10
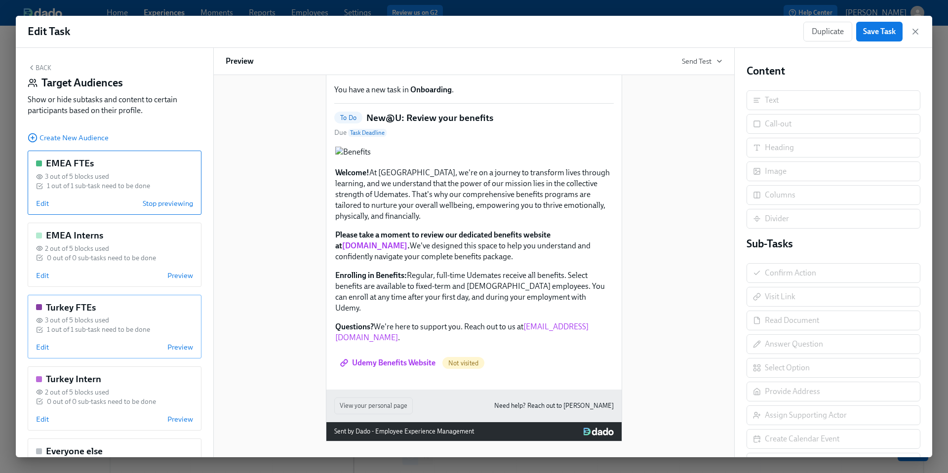
scroll to position [61, 0]
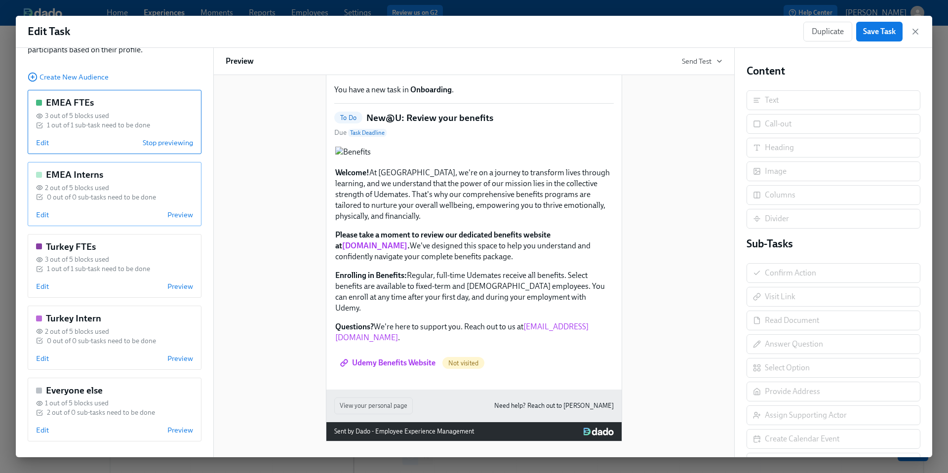
click at [126, 207] on div "EMEA Interns 2 out of 5 blocks used 0 out of 0 sub-tasks need to be done Edit P…" at bounding box center [115, 194] width 174 height 64
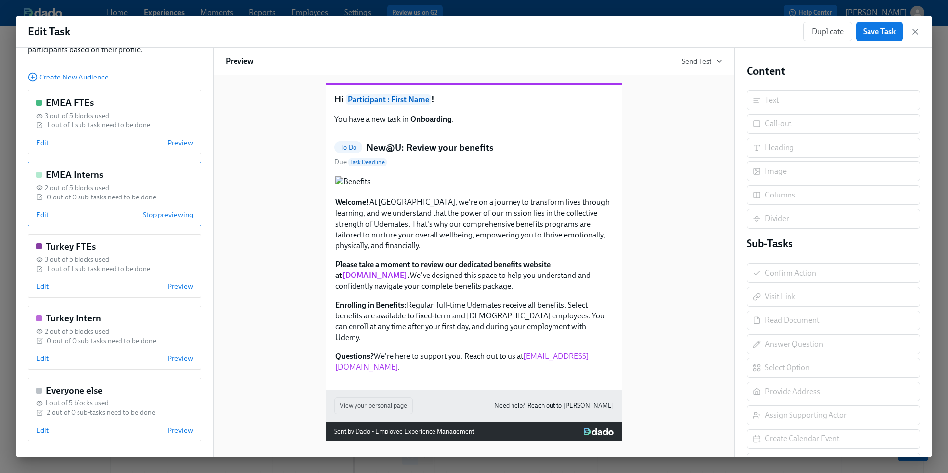
click at [38, 213] on span "Edit" at bounding box center [42, 215] width 13 height 10
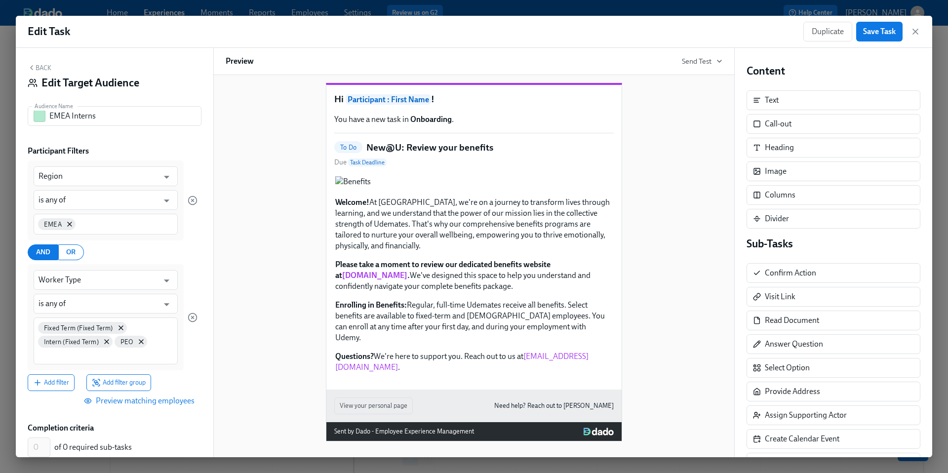
click at [48, 68] on button "Back" at bounding box center [40, 68] width 24 height 8
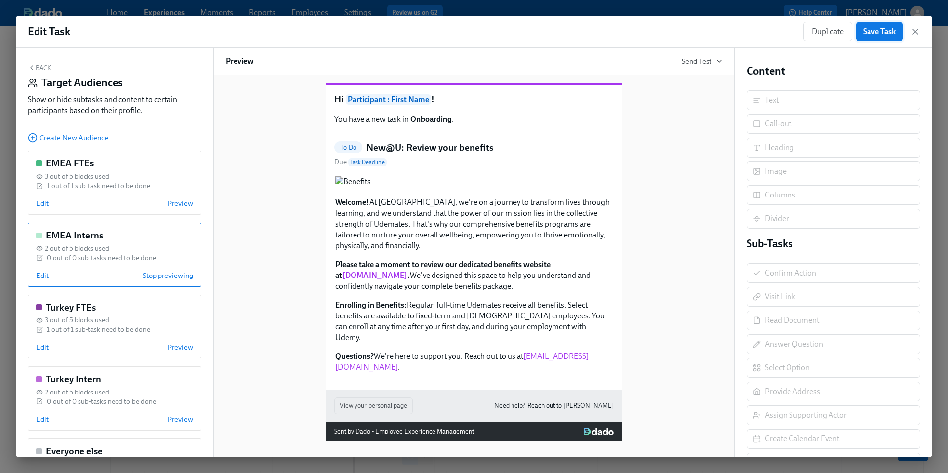
click at [711, 34] on span "Save Task" at bounding box center [879, 32] width 33 height 10
click at [711, 34] on icon "button" at bounding box center [915, 31] width 5 height 5
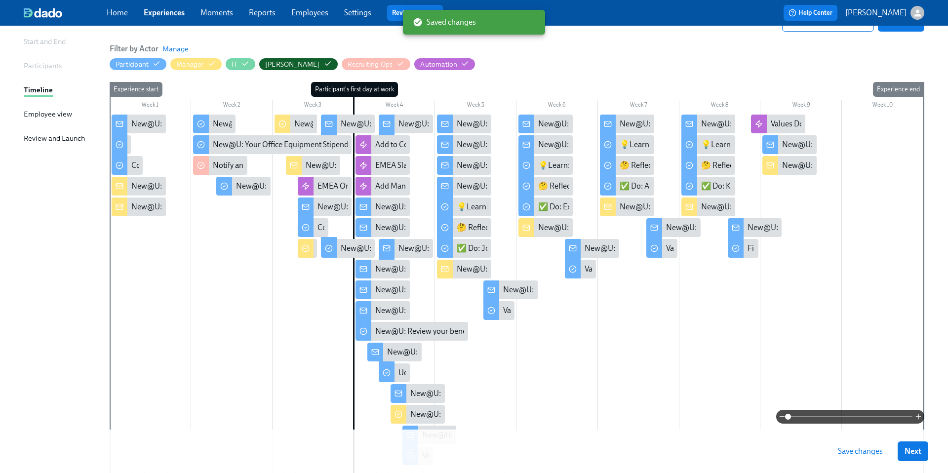
click at [711, 384] on span "Save changes" at bounding box center [860, 451] width 45 height 10
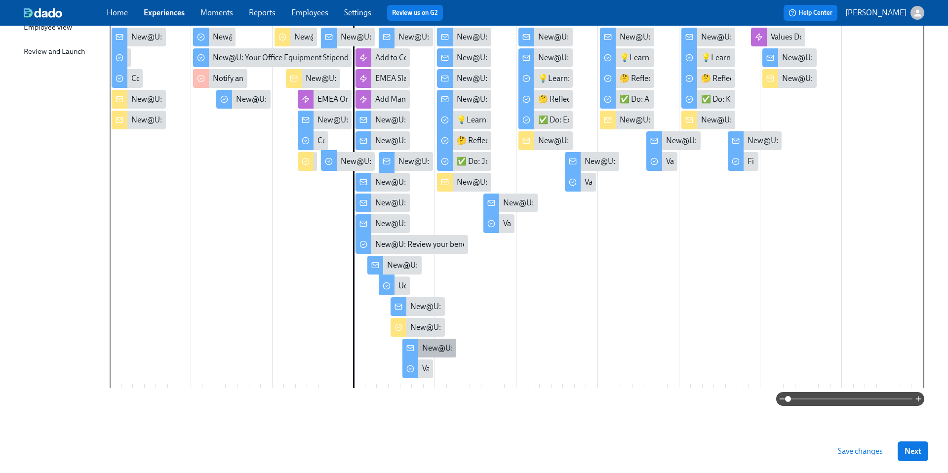
click at [435, 345] on div "New@U: Introduction to Weekly Values Reflections" at bounding box center [507, 348] width 171 height 11
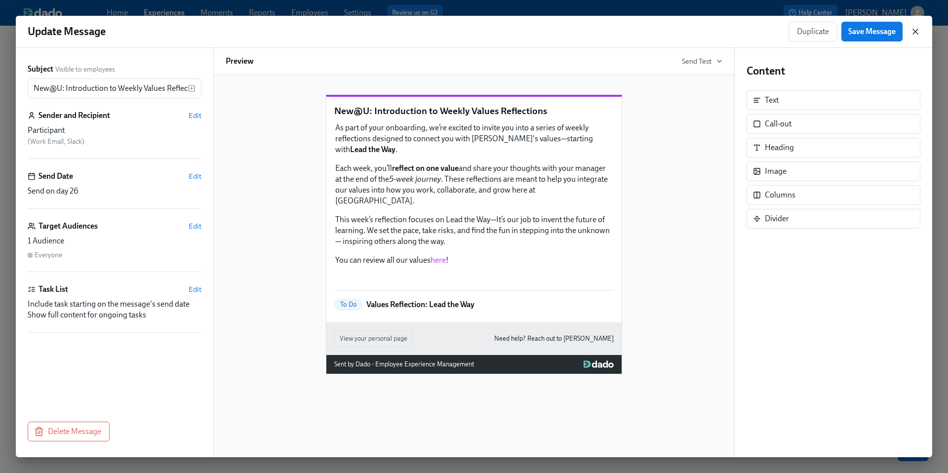
click at [711, 27] on icon "button" at bounding box center [916, 32] width 10 height 10
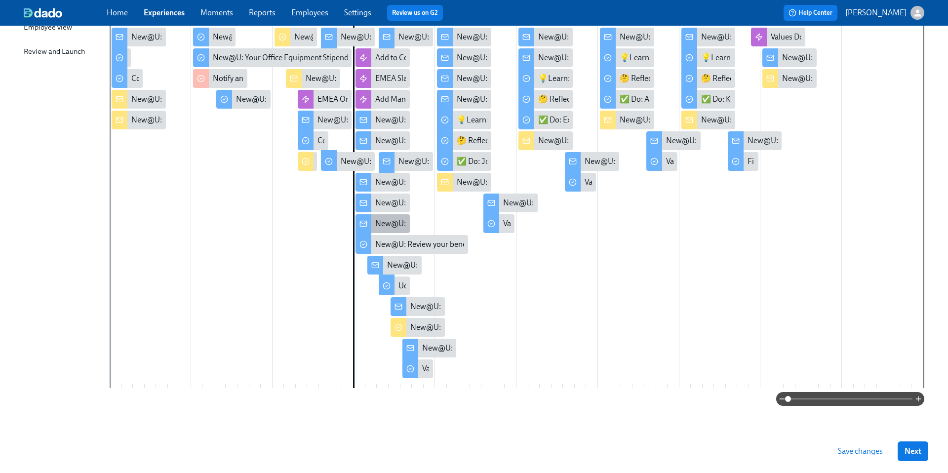
click at [384, 220] on div "New@U: Happy First Day!" at bounding box center [419, 223] width 88 height 11
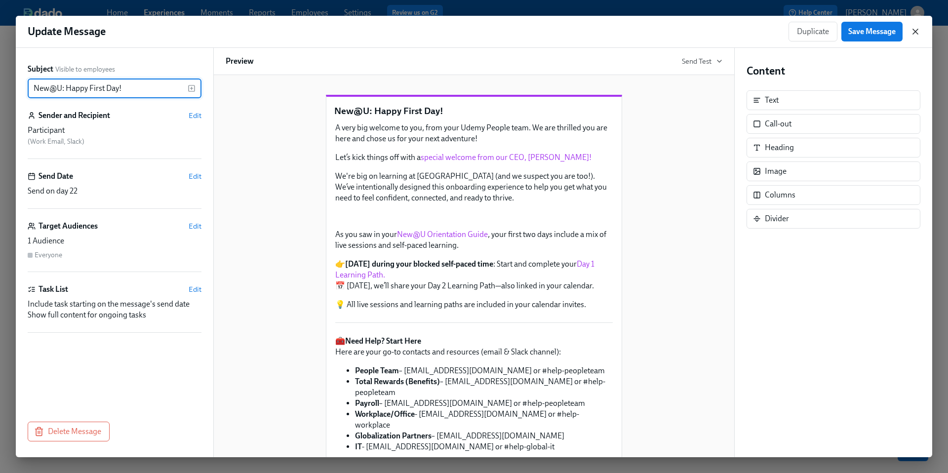
click at [711, 35] on icon "button" at bounding box center [916, 32] width 10 height 10
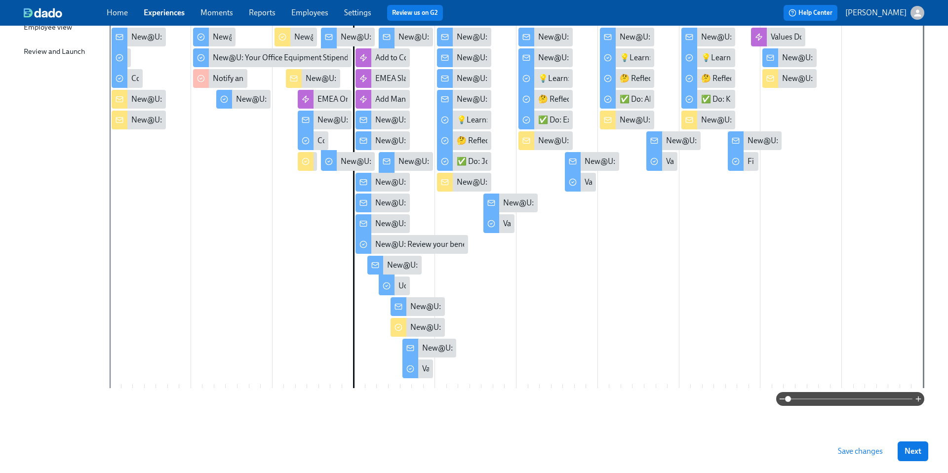
click at [711, 384] on span "Save changes" at bounding box center [860, 451] width 45 height 10
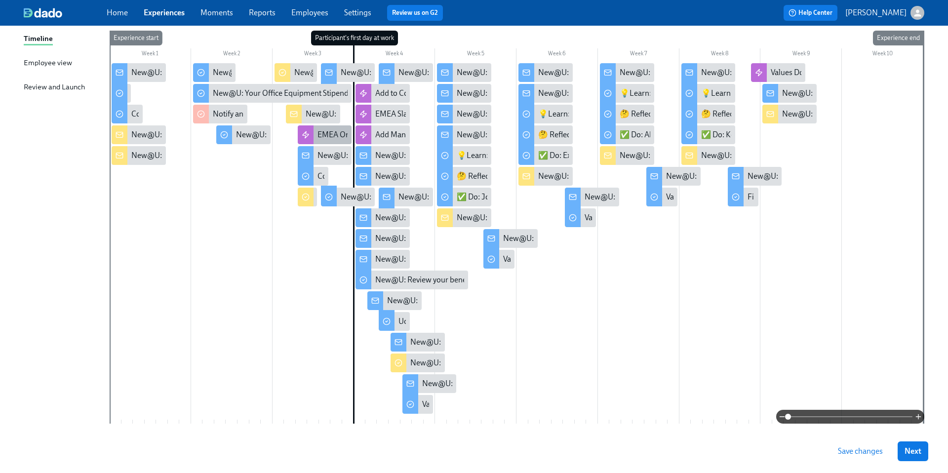
click at [337, 135] on div "EMEA Onboarding sessions" at bounding box center [365, 134] width 94 height 11
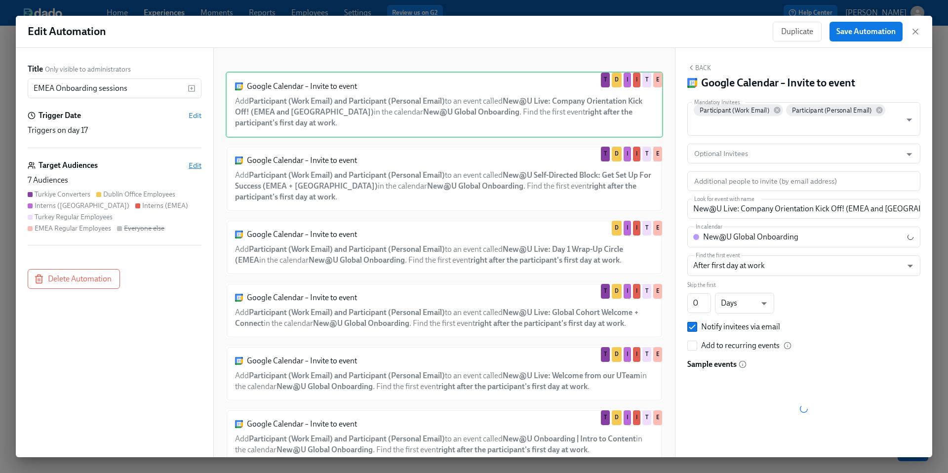
click at [194, 167] on span "Edit" at bounding box center [195, 166] width 13 height 10
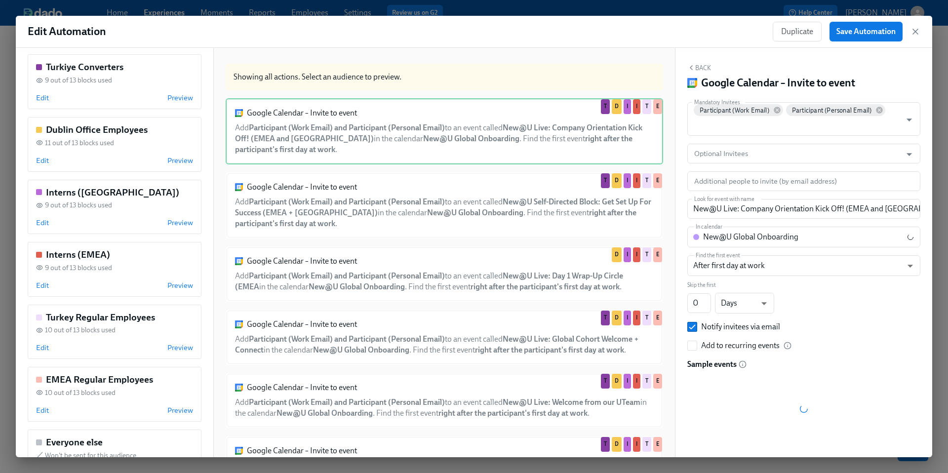
scroll to position [96, 0]
click at [48, 347] on span "Edit" at bounding box center [42, 348] width 13 height 10
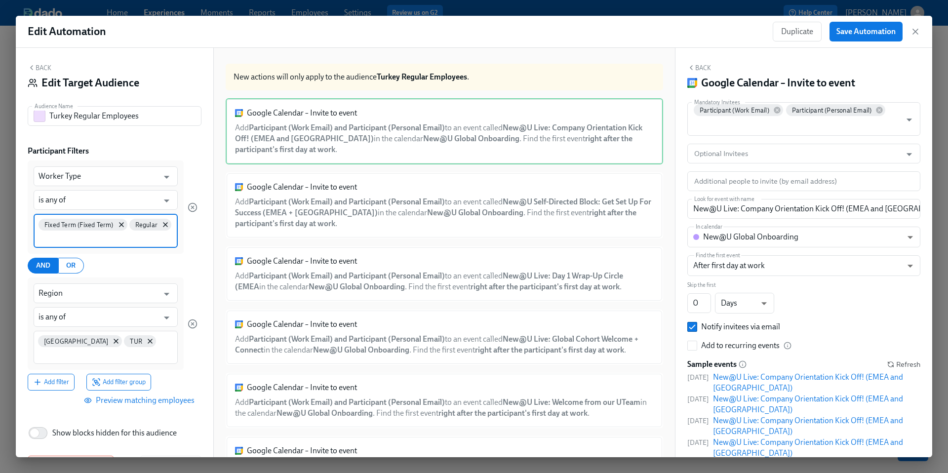
click at [101, 240] on input at bounding box center [106, 238] width 134 height 10
click at [130, 283] on span "Employee" at bounding box center [129, 285] width 38 height 7
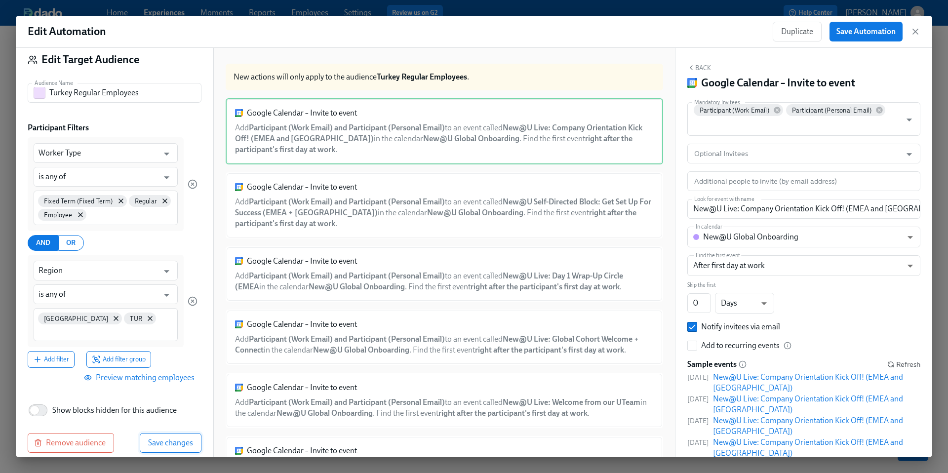
scroll to position [22, 0]
click at [184, 384] on span "Save changes" at bounding box center [170, 444] width 45 height 10
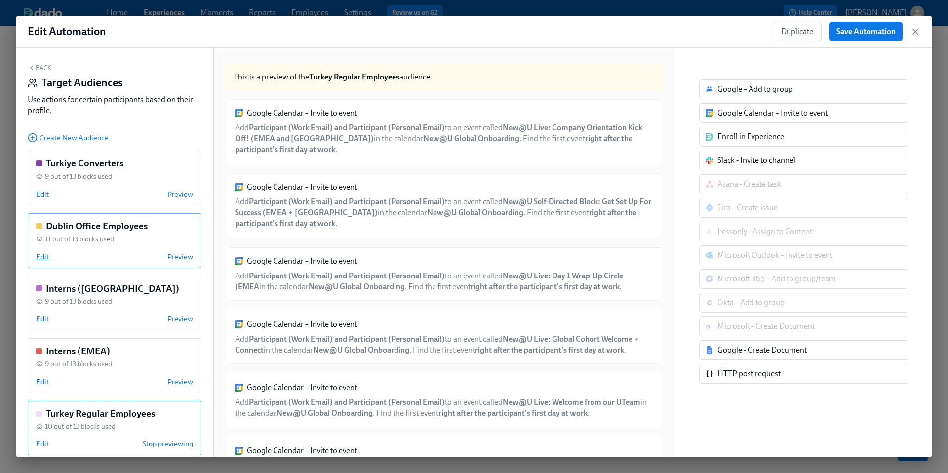
click at [40, 255] on span "Edit" at bounding box center [42, 257] width 13 height 10
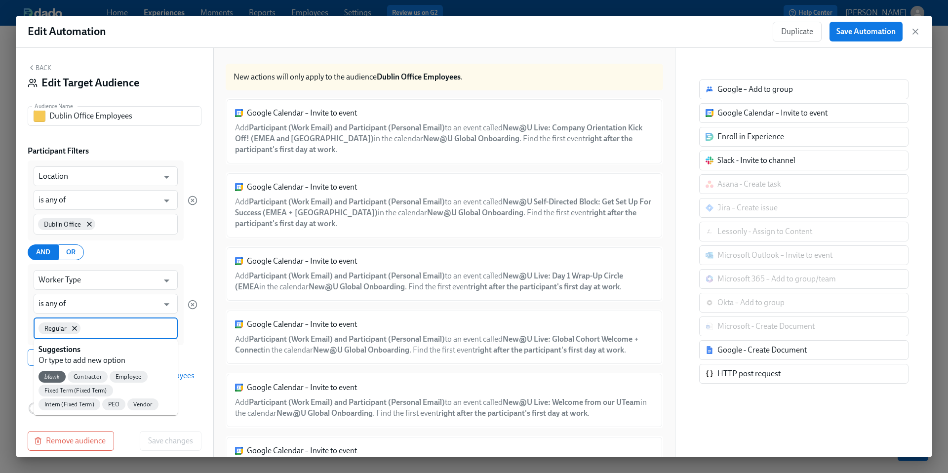
click at [105, 331] on input at bounding box center [127, 328] width 90 height 10
click at [128, 376] on span "Employee" at bounding box center [129, 376] width 38 height 7
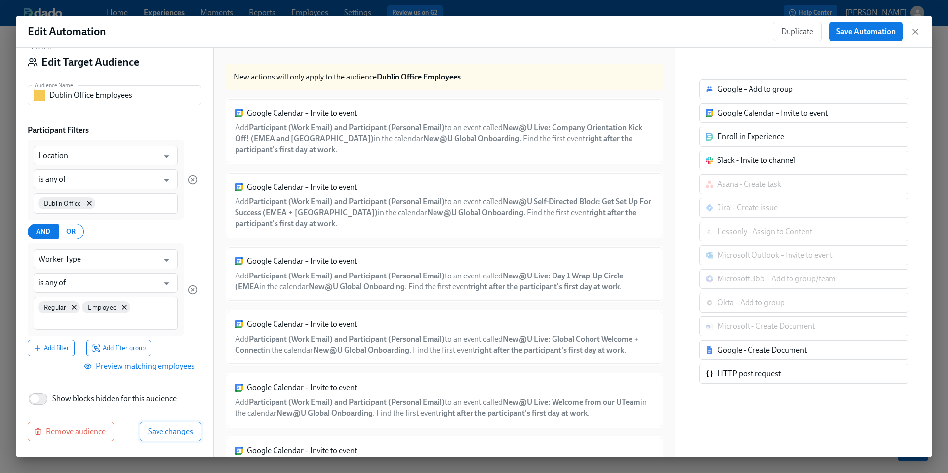
scroll to position [21, 0]
click at [171, 384] on button "Save changes" at bounding box center [171, 432] width 62 height 20
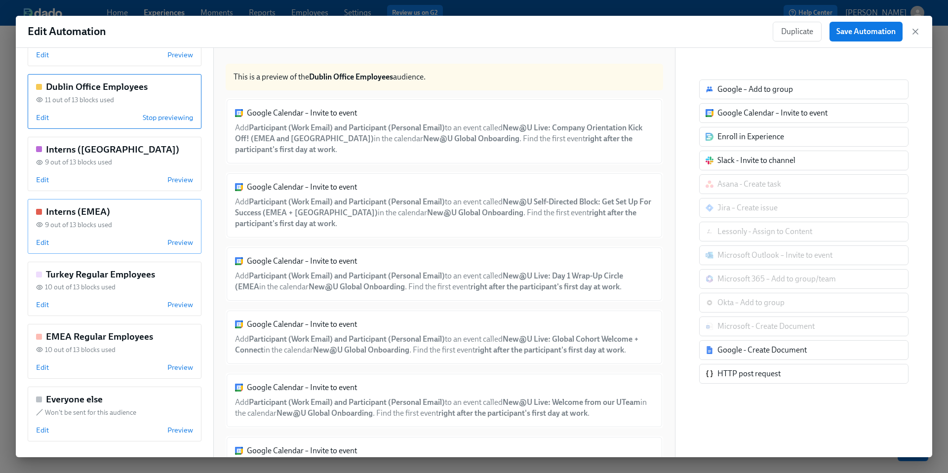
scroll to position [139, 0]
click at [46, 362] on div "EMEA Regular Employees 10 out of 13 blocks used Edit Preview" at bounding box center [115, 351] width 174 height 55
click at [46, 362] on div "EMEA Regular Employees 10 out of 13 blocks used Edit Stop previewing" at bounding box center [115, 351] width 174 height 55
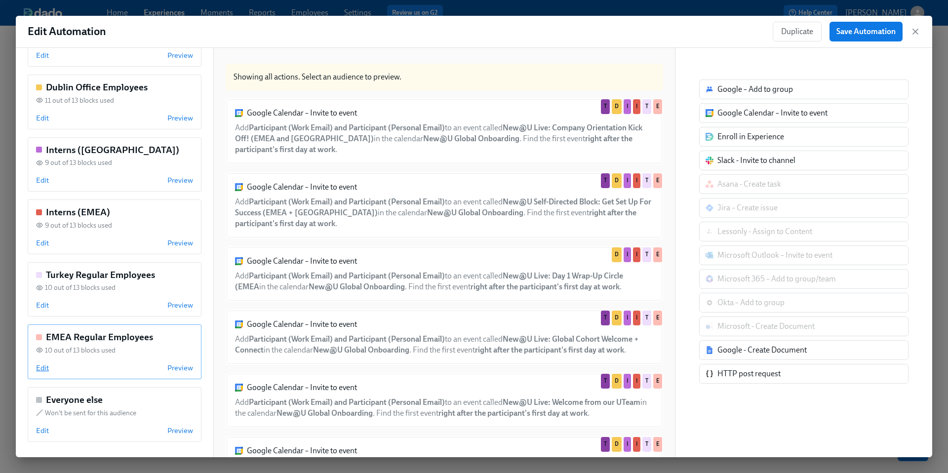
click at [44, 368] on span "Edit" at bounding box center [42, 368] width 13 height 10
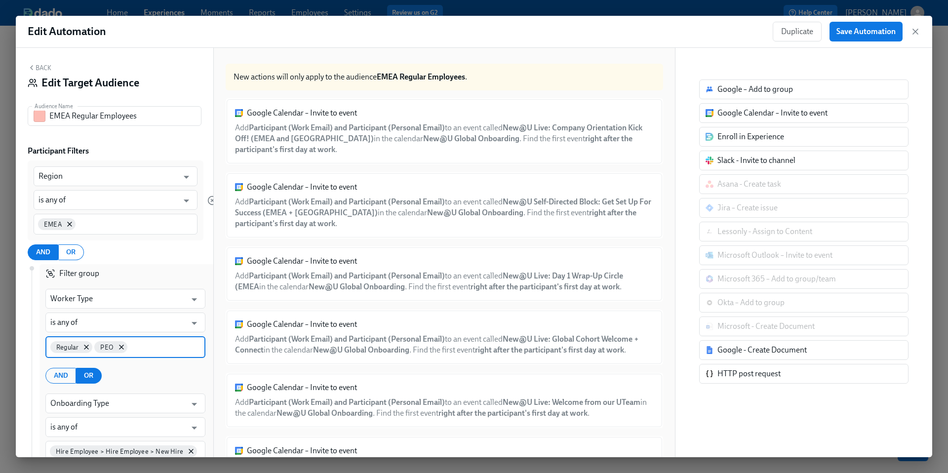
click at [157, 347] on input at bounding box center [164, 346] width 71 height 10
click at [144, 384] on span "Employee" at bounding box center [140, 395] width 38 height 7
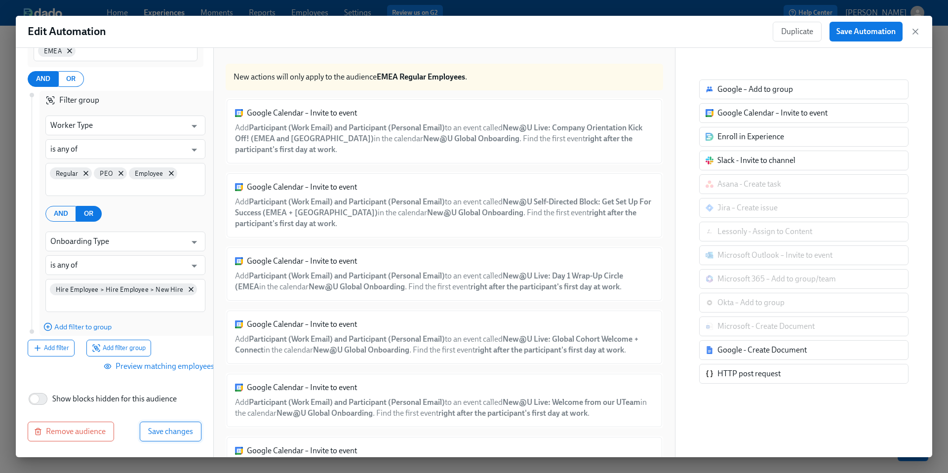
scroll to position [173, 0]
click at [170, 384] on button "Save changes" at bounding box center [171, 432] width 62 height 20
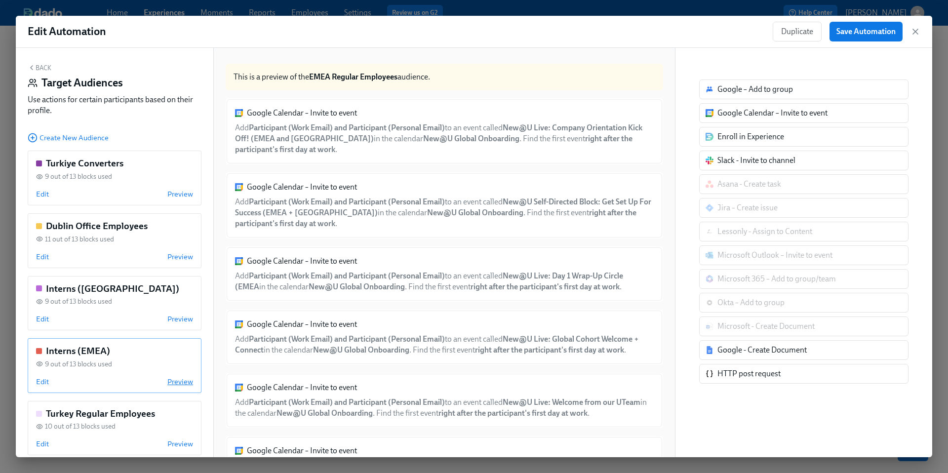
scroll to position [139, 0]
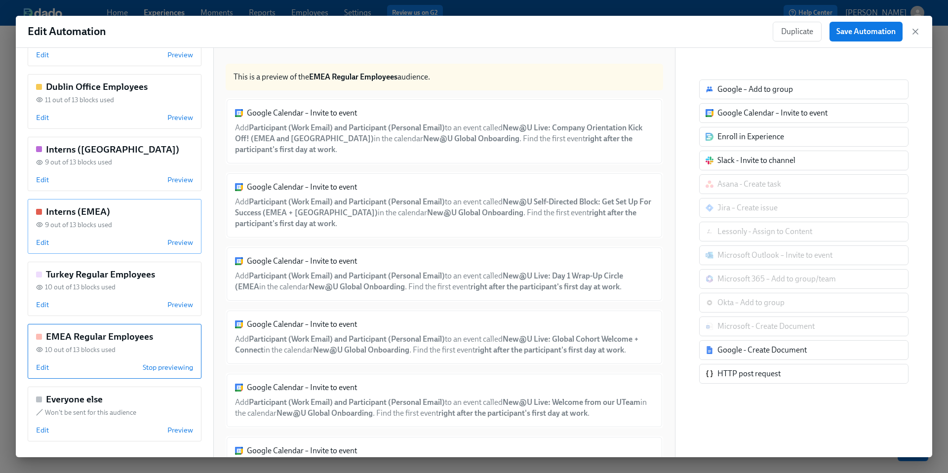
click at [151, 210] on div "Interns (EMEA)" at bounding box center [114, 211] width 157 height 13
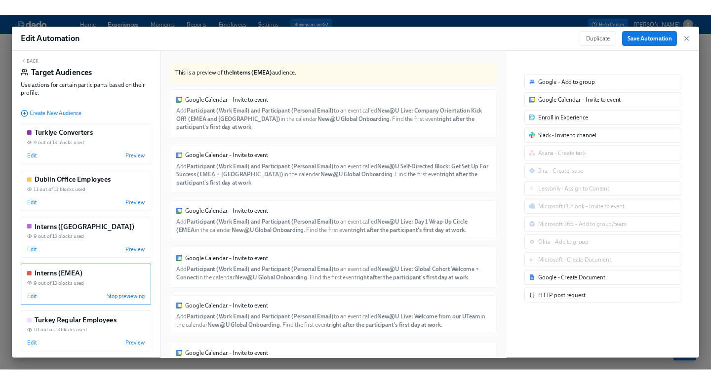
scroll to position [3, 0]
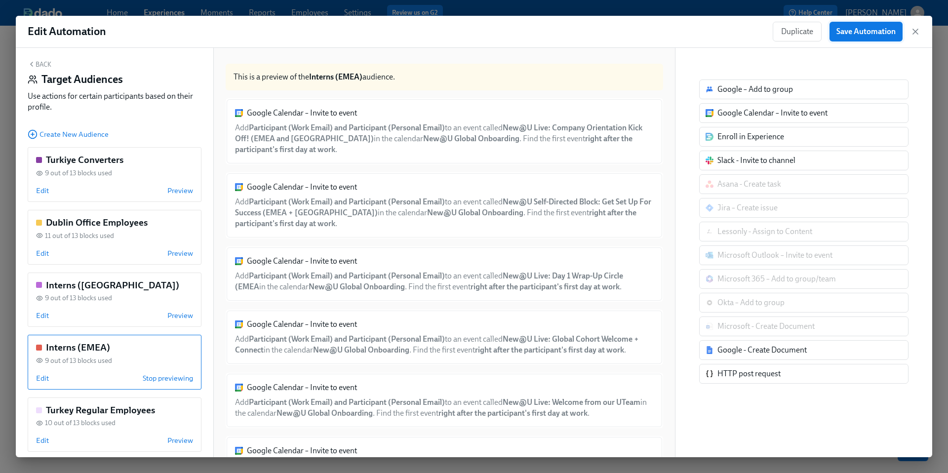
click at [711, 28] on span "Save Automation" at bounding box center [866, 32] width 59 height 10
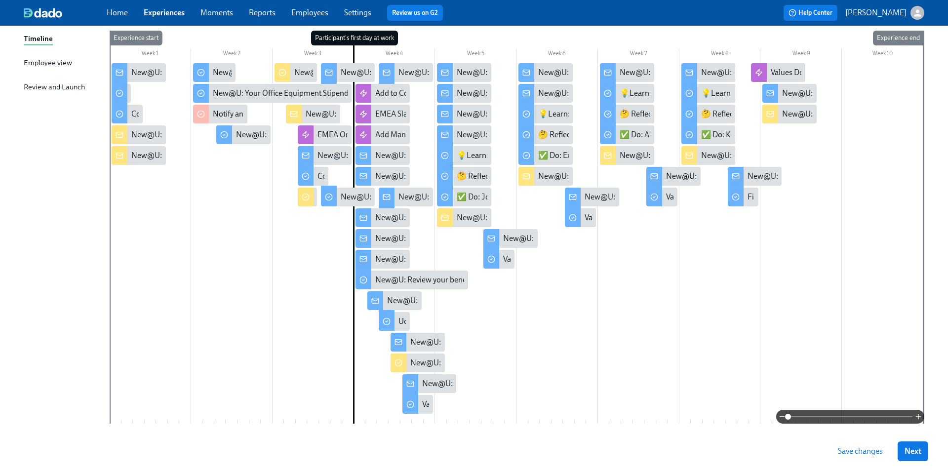
click at [711, 384] on span "Save changes" at bounding box center [860, 451] width 45 height 10
